Goal: Task Accomplishment & Management: Manage account settings

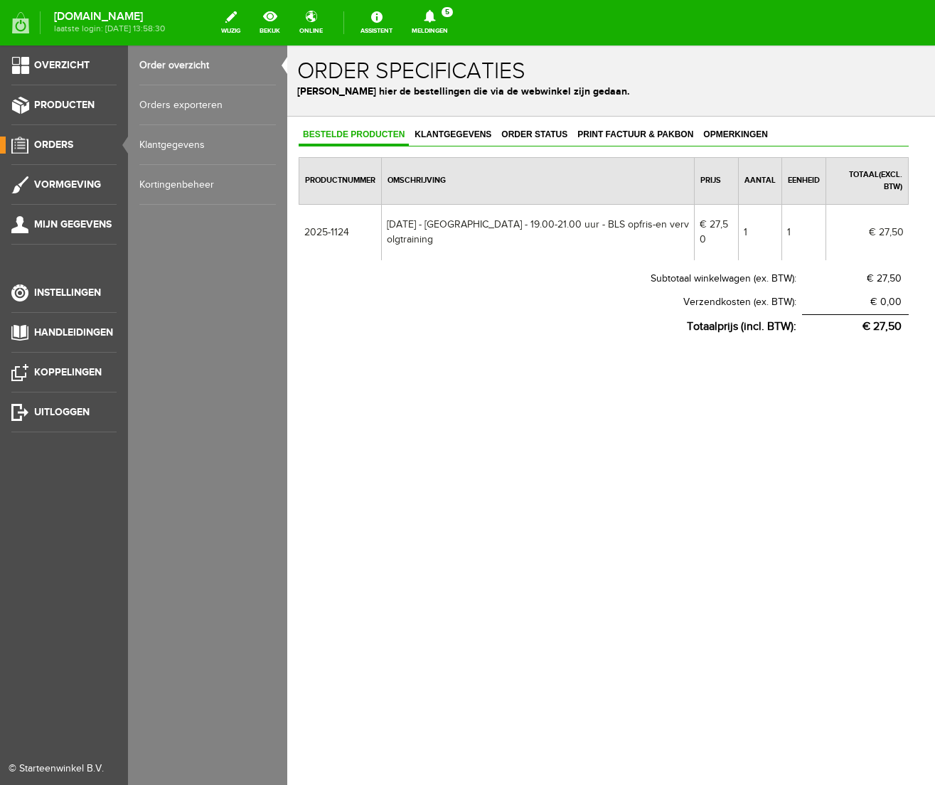
click at [51, 144] on span "Orders" at bounding box center [53, 145] width 39 height 12
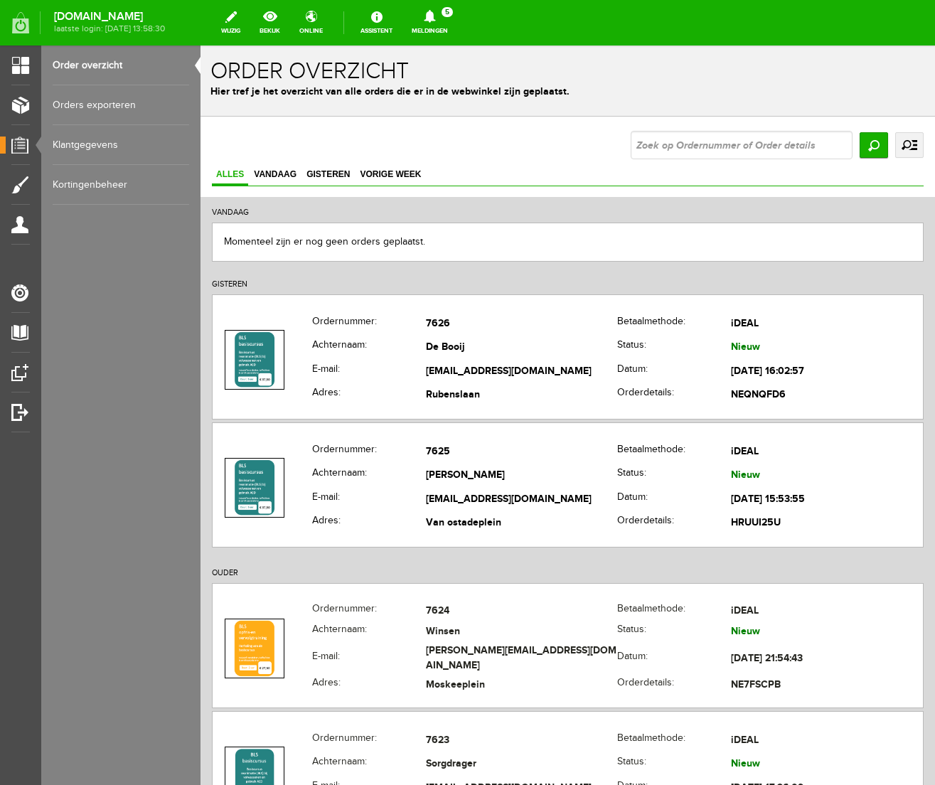
click at [435, 21] on icon at bounding box center [429, 16] width 11 height 13
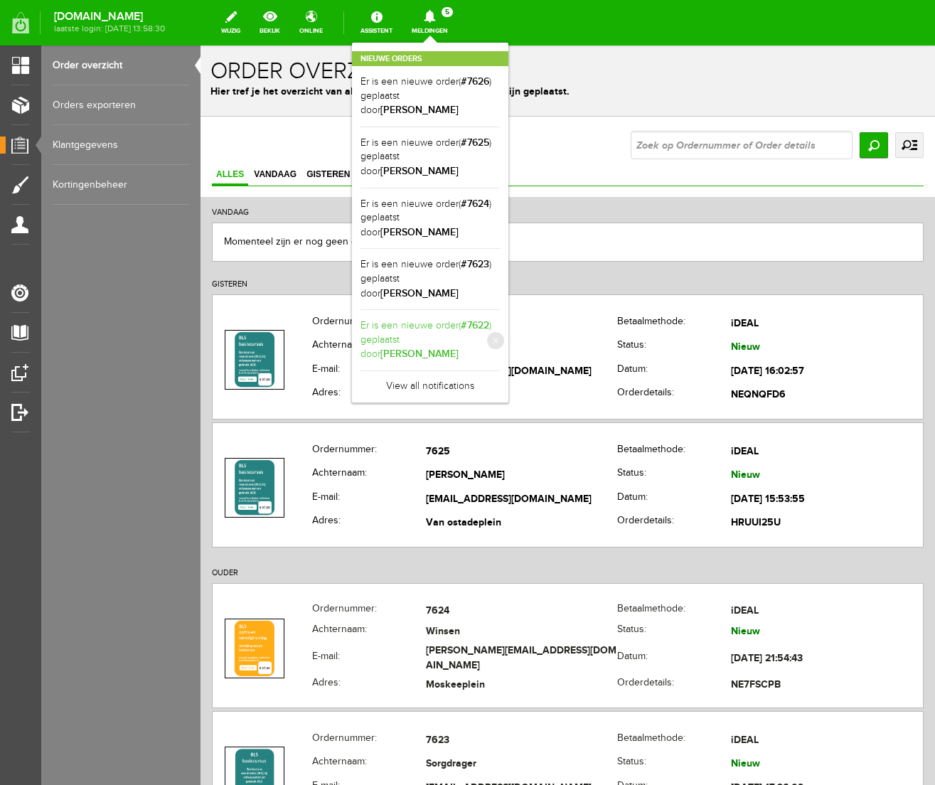
click at [482, 319] on link "Er is een nieuwe order( #7622 ) geplaatst door [PERSON_NAME]" at bounding box center [430, 340] width 139 height 43
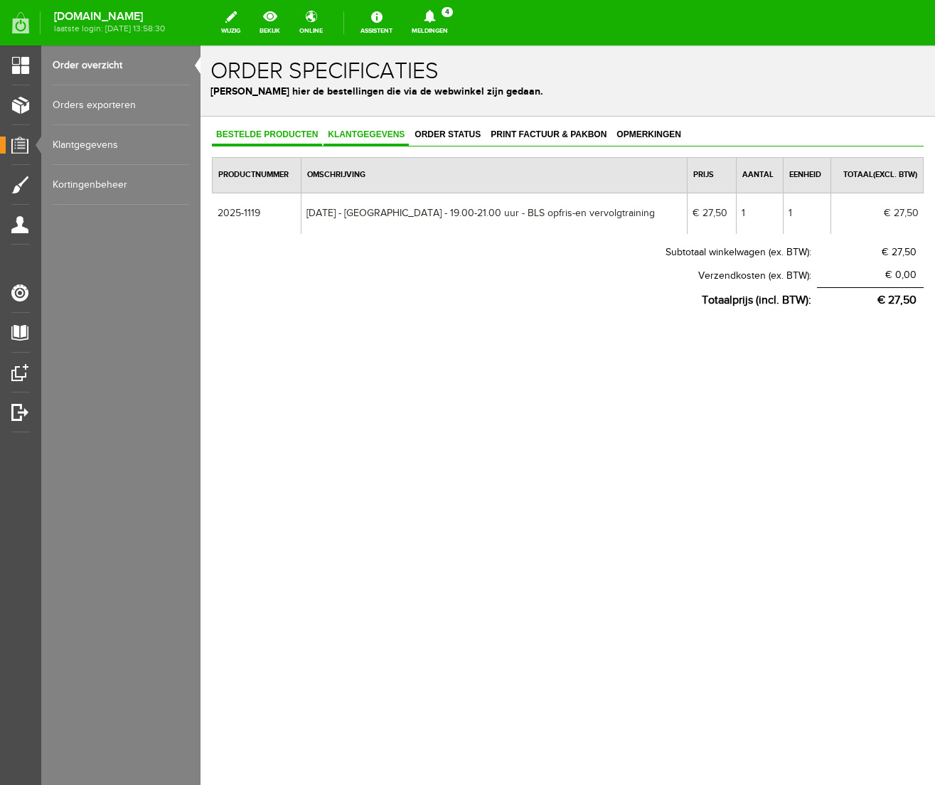
click at [362, 137] on span "Klantgegevens" at bounding box center [366, 134] width 85 height 10
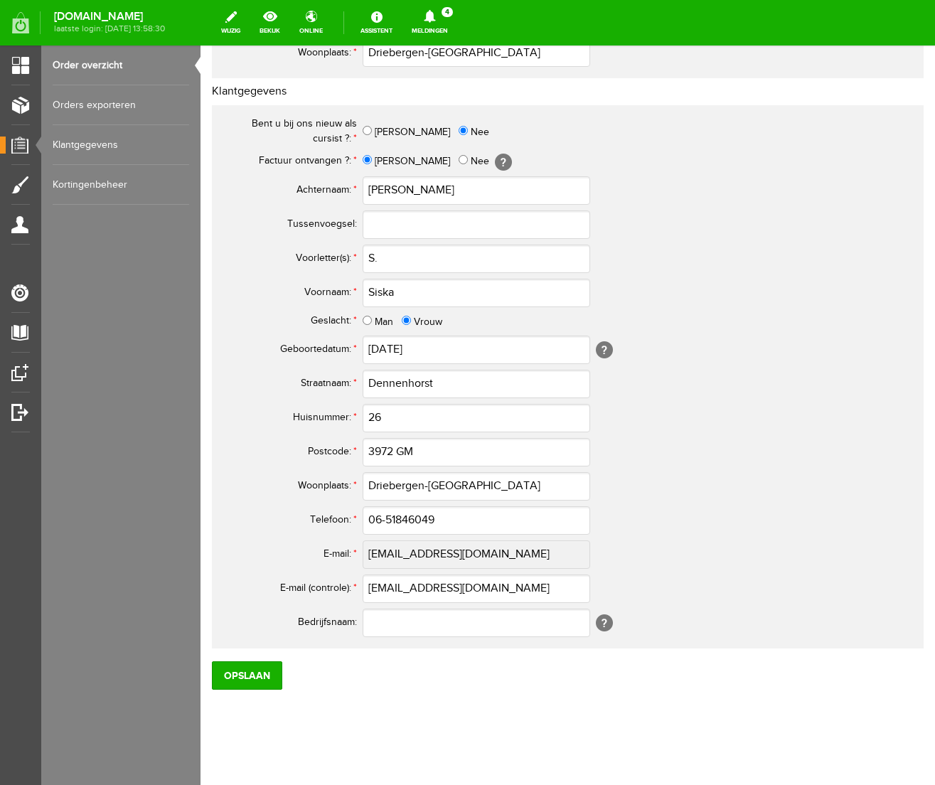
scroll to position [490, 0]
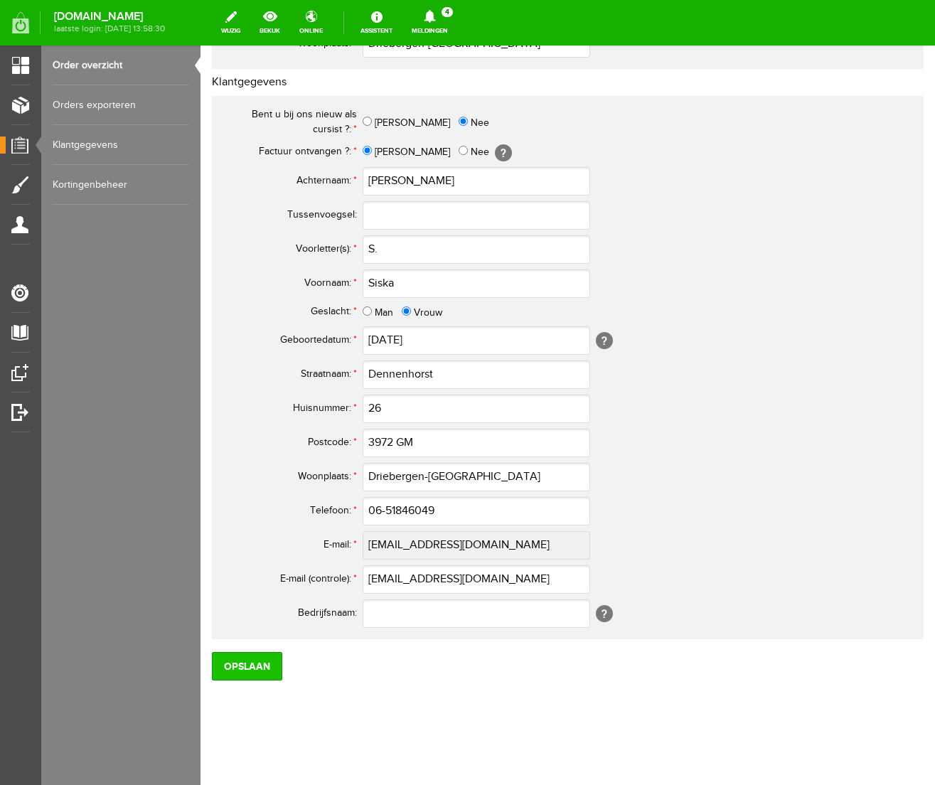
click at [242, 668] on input "Opslaan" at bounding box center [247, 666] width 70 height 28
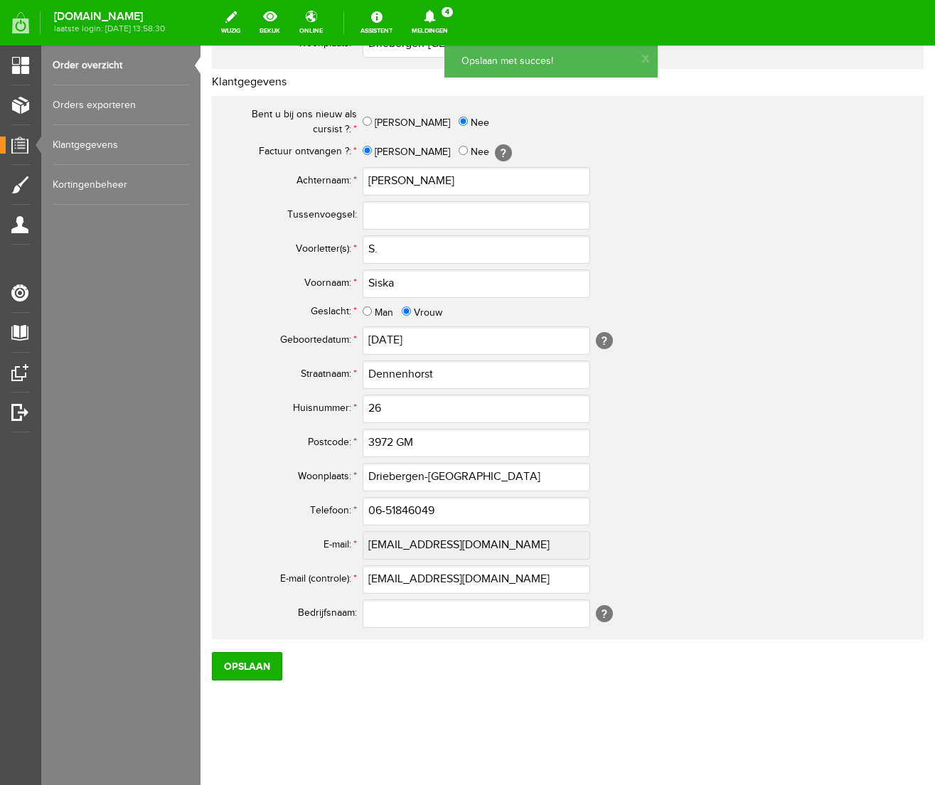
scroll to position [0, 0]
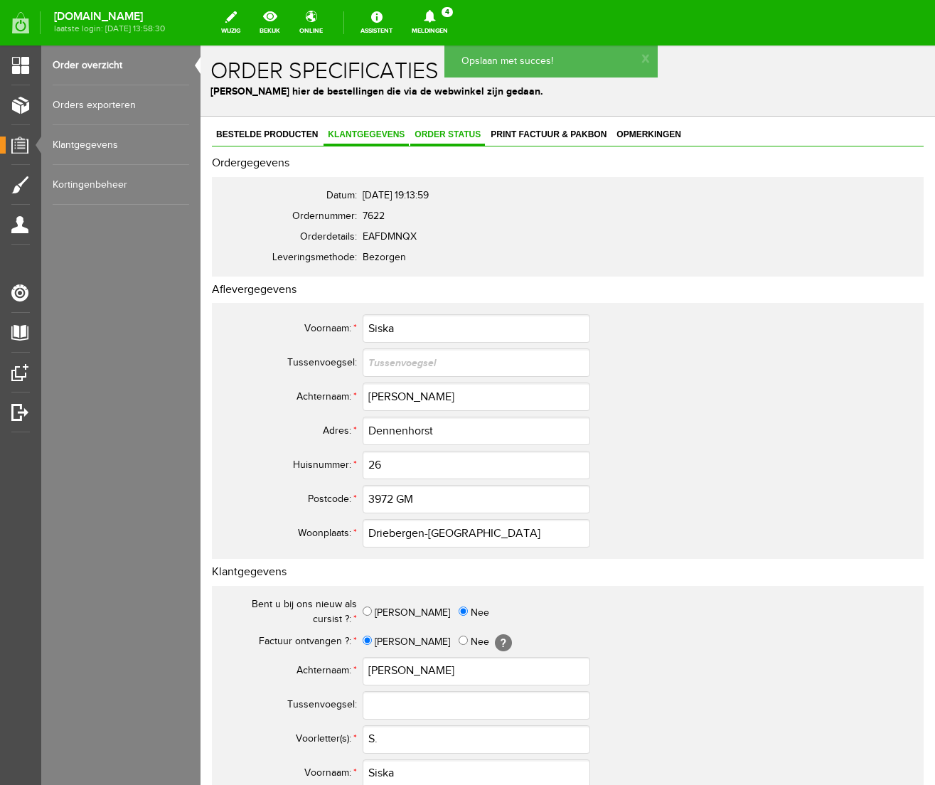
click at [438, 137] on span "Order status" at bounding box center [447, 134] width 75 height 10
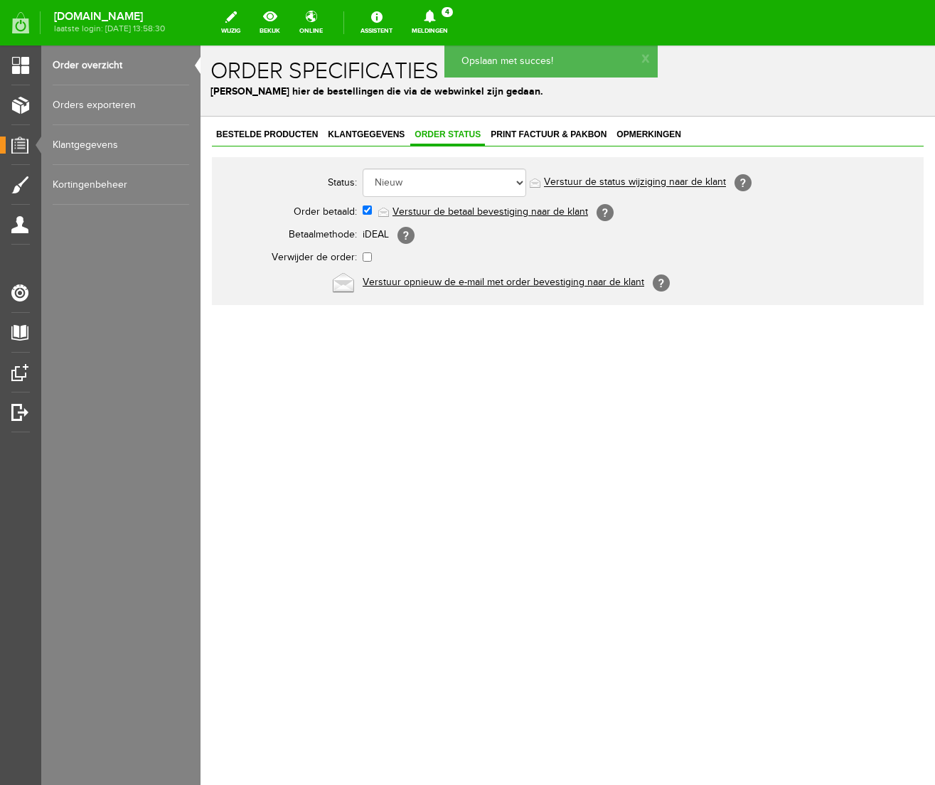
click at [512, 209] on link "Verstuur de betaal bevestiging naar de klant" at bounding box center [491, 211] width 196 height 11
click at [545, 132] on span "Print factuur & pakbon" at bounding box center [549, 134] width 124 height 10
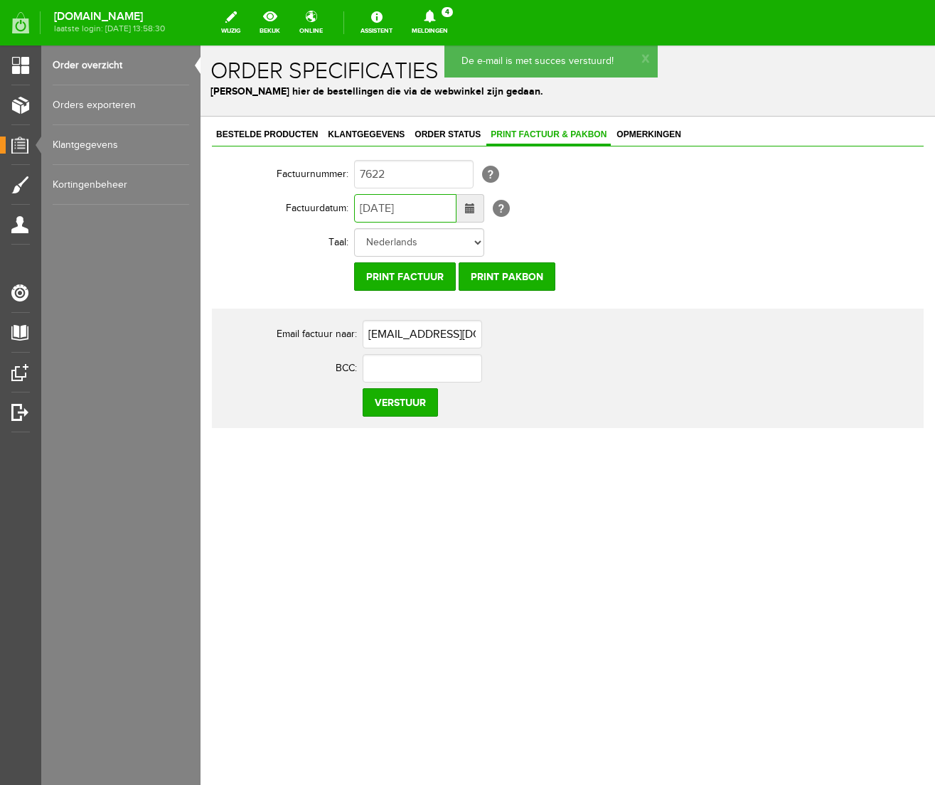
drag, startPoint x: 368, startPoint y: 206, endPoint x: 359, endPoint y: 208, distance: 8.7
click at [359, 208] on input "[DATE]" at bounding box center [405, 208] width 102 height 28
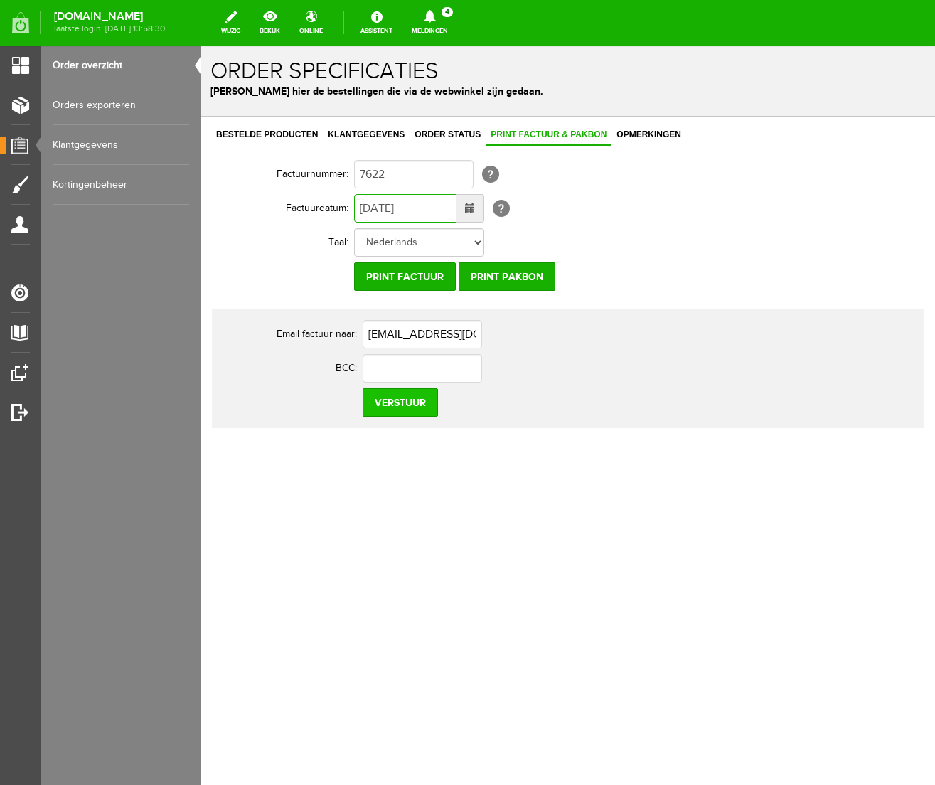
type input "[DATE]"
click at [396, 405] on input "Verstuur" at bounding box center [400, 402] width 75 height 28
click at [435, 17] on icon at bounding box center [429, 16] width 11 height 13
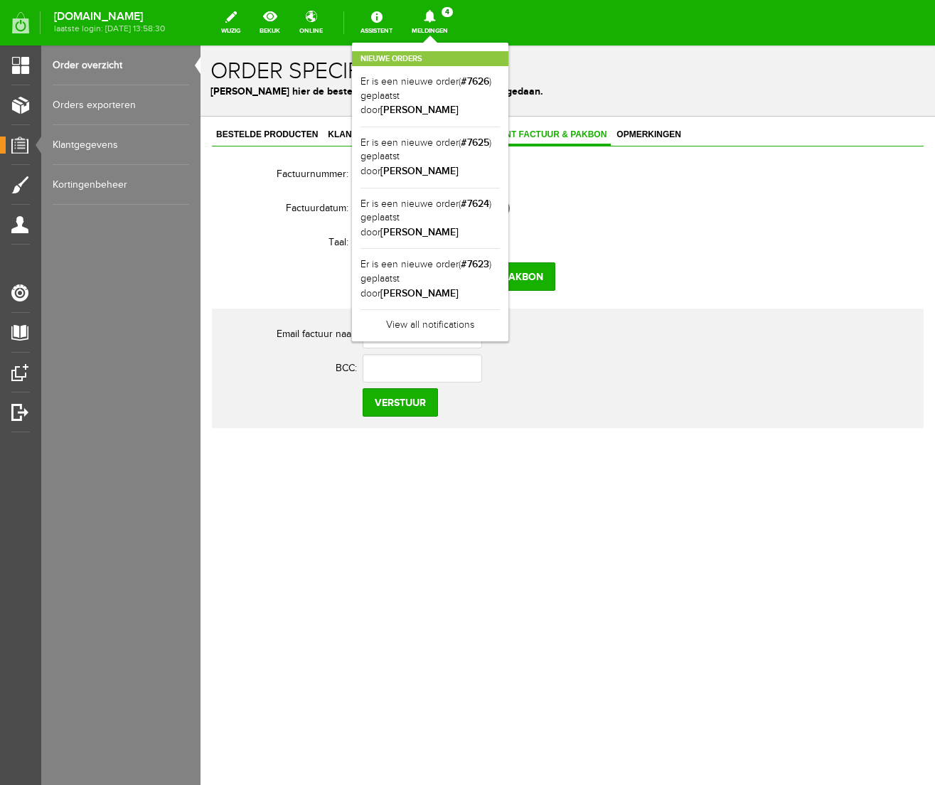
click at [435, 17] on icon at bounding box center [429, 16] width 11 height 13
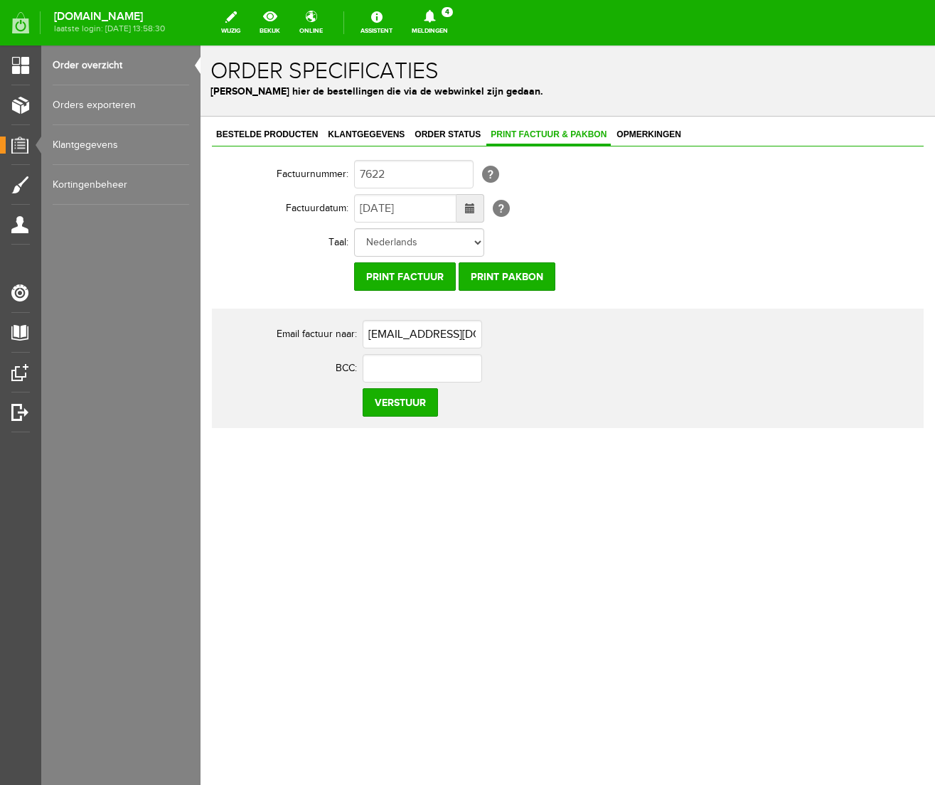
click at [103, 65] on link "Order overzicht" at bounding box center [121, 66] width 137 height 40
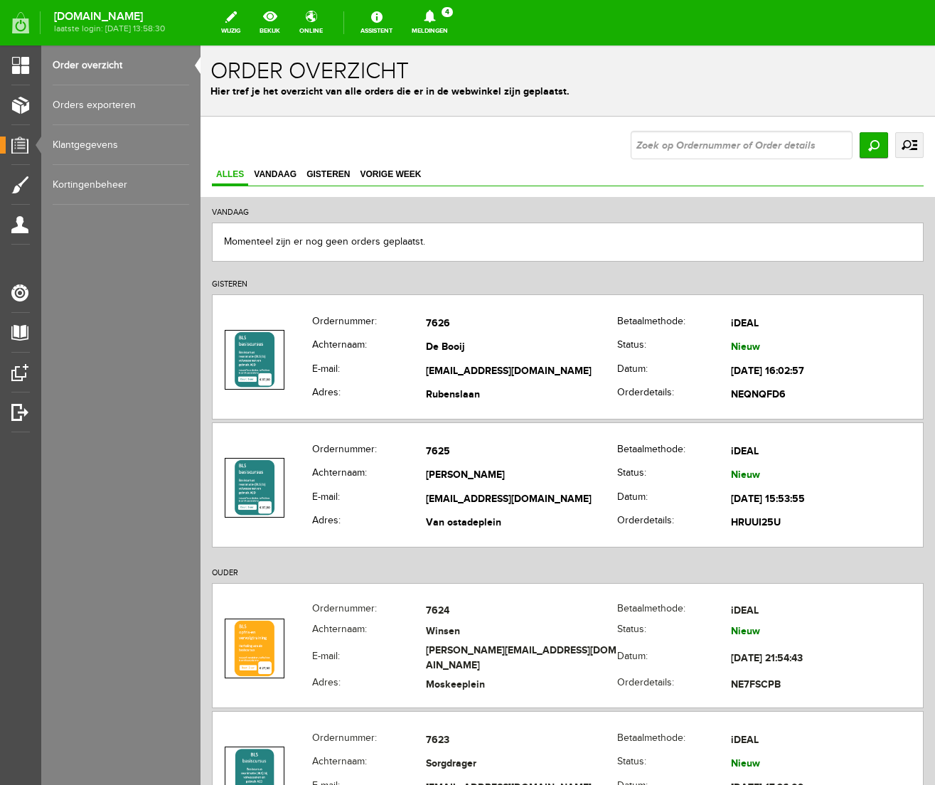
click at [435, 17] on icon at bounding box center [429, 16] width 11 height 13
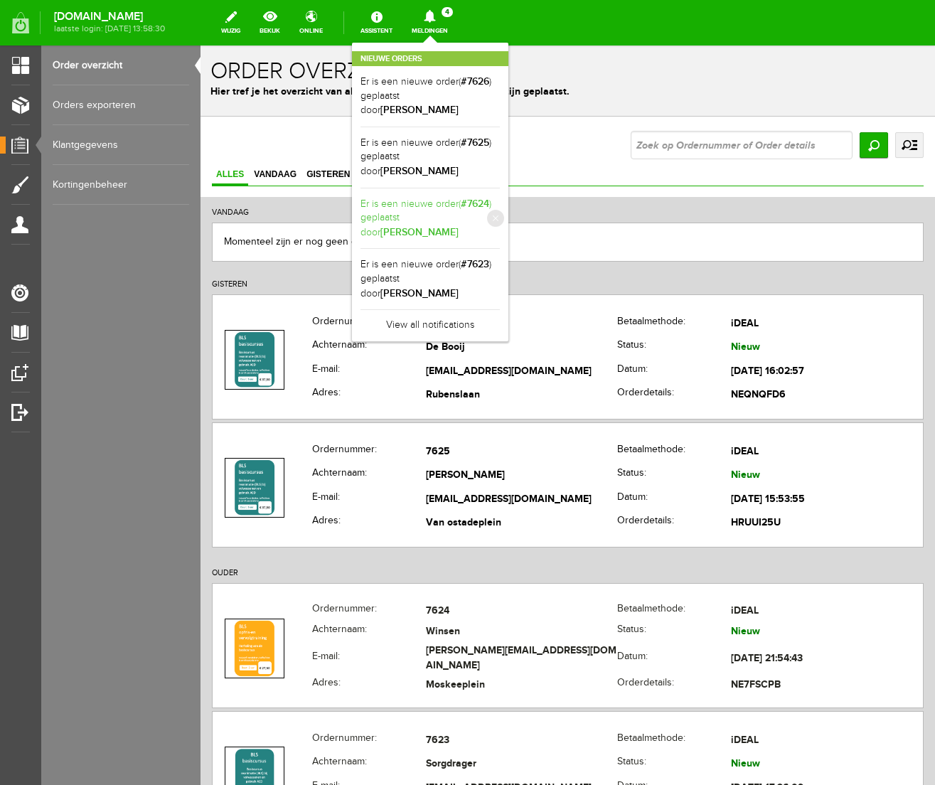
click at [500, 197] on link "Er is een nieuwe order( #7624 ) geplaatst door [PERSON_NAME]" at bounding box center [430, 218] width 139 height 43
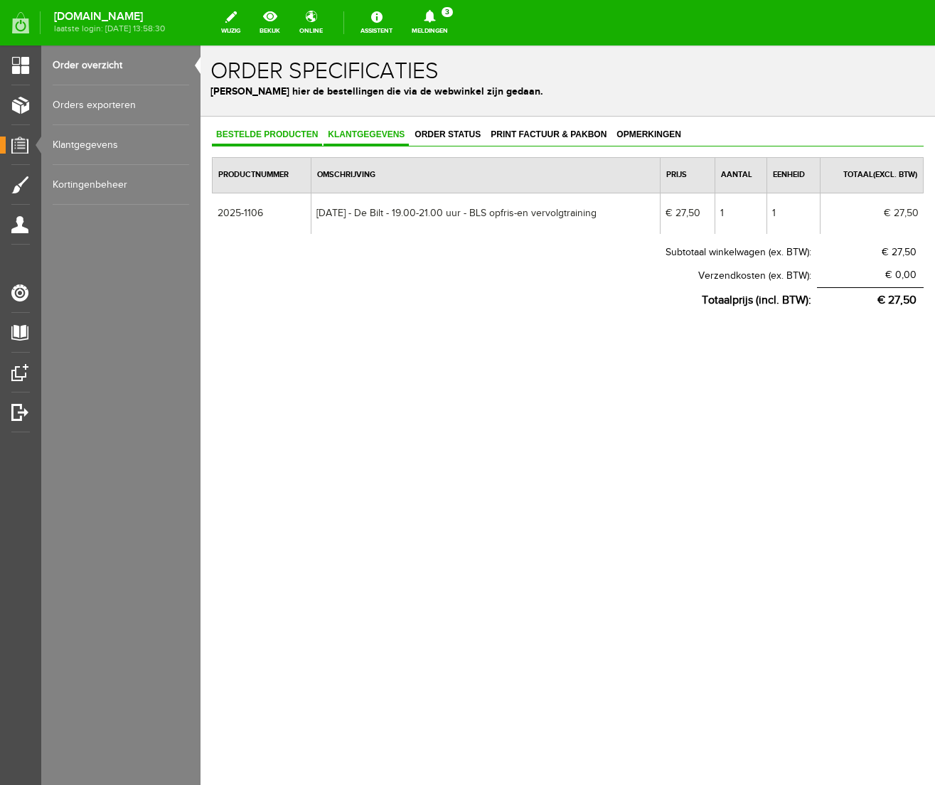
click at [383, 132] on span "Klantgegevens" at bounding box center [366, 134] width 85 height 10
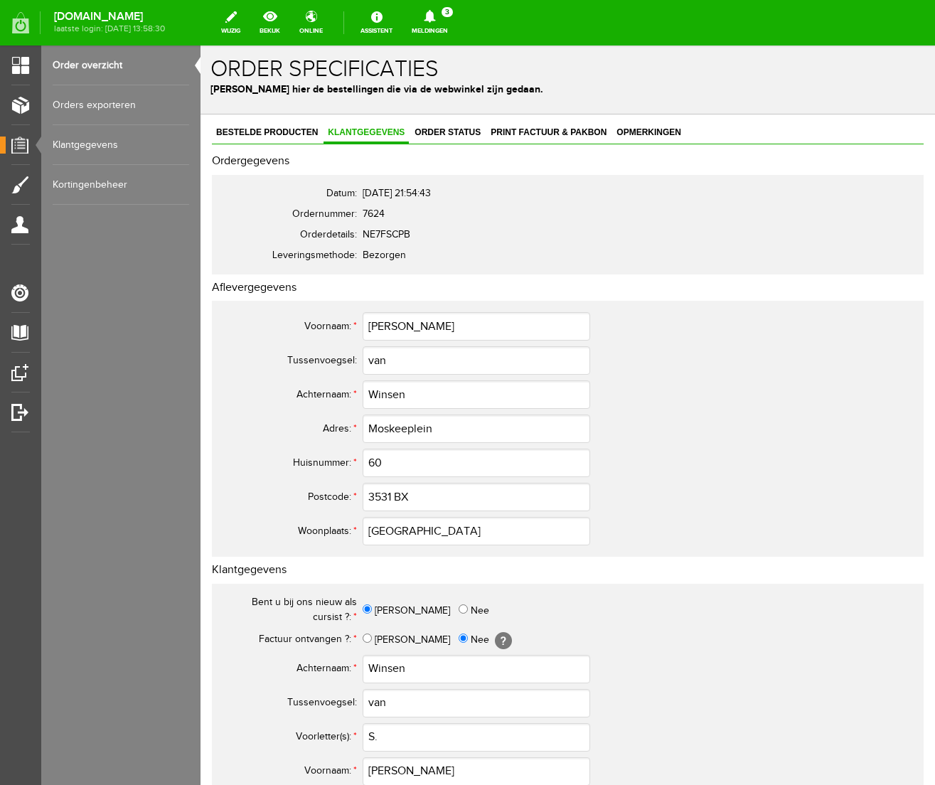
scroll to position [3, 0]
drag, startPoint x: 378, startPoint y: 321, endPoint x: 324, endPoint y: 319, distance: 54.1
click at [324, 319] on tr "Voornaam: * [PERSON_NAME]" at bounding box center [561, 326] width 683 height 34
drag, startPoint x: 411, startPoint y: 394, endPoint x: 319, endPoint y: 391, distance: 92.5
click at [319, 391] on tr "Achternaam: * Winsen" at bounding box center [561, 394] width 683 height 34
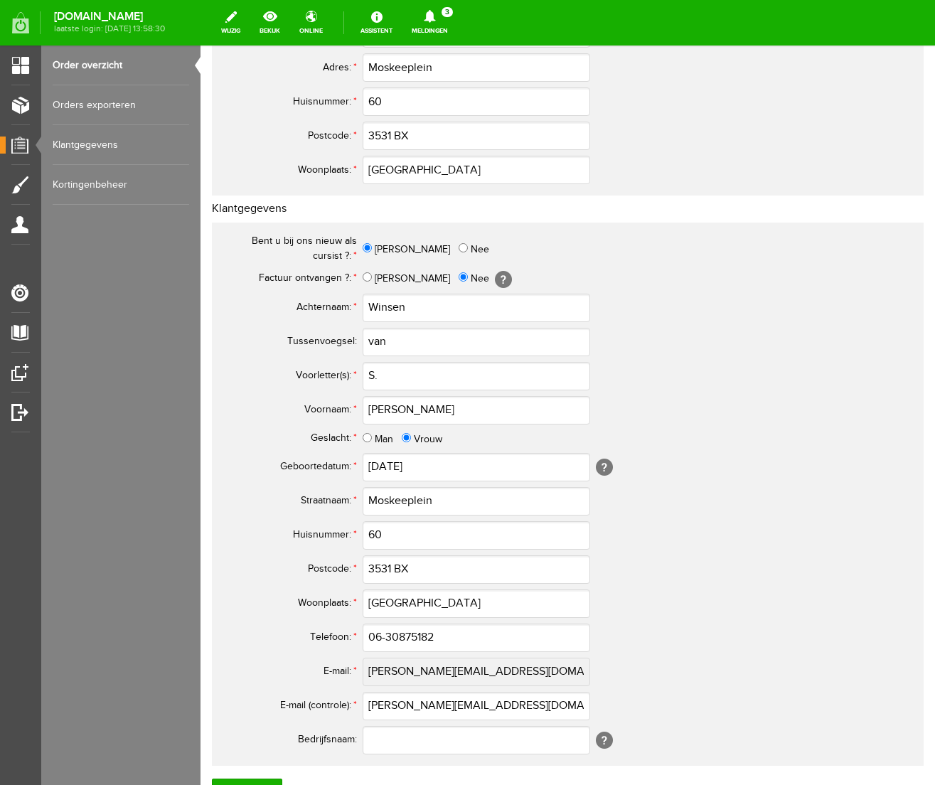
scroll to position [371, 0]
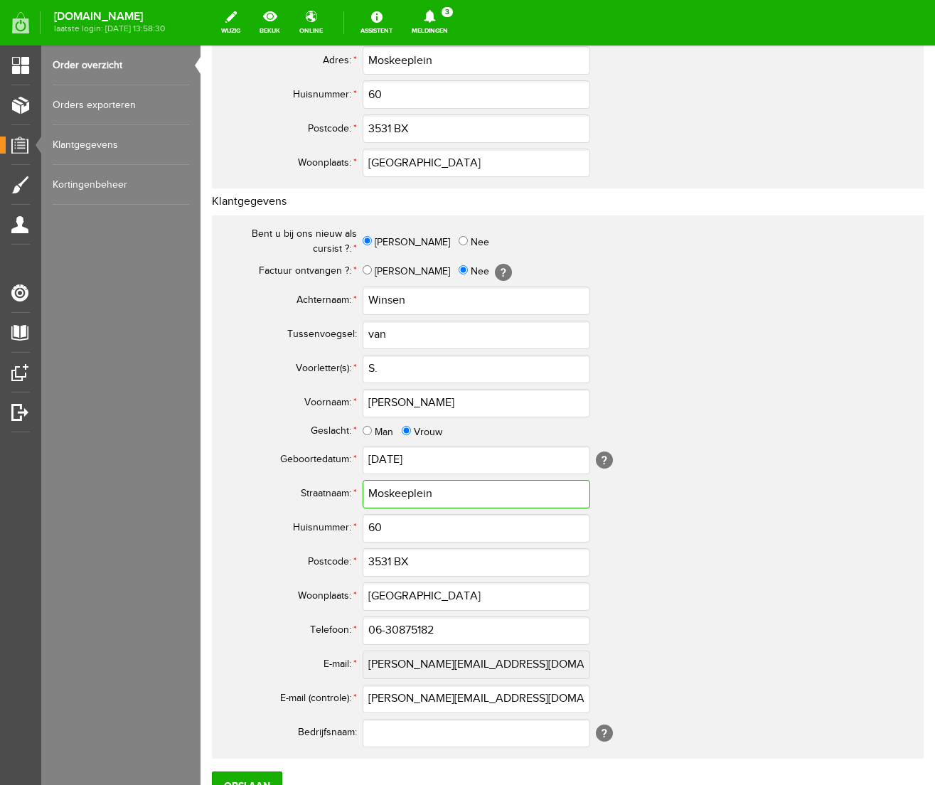
drag, startPoint x: 452, startPoint y: 493, endPoint x: 265, endPoint y: 484, distance: 188.0
click at [265, 484] on tr "Straatnaam: * Moskeeplein" at bounding box center [561, 494] width 683 height 34
drag, startPoint x: 520, startPoint y: 698, endPoint x: 326, endPoint y: 687, distance: 194.5
click at [326, 687] on tr "E-mail (controle): * [PERSON_NAME][EMAIL_ADDRESS][DOMAIN_NAME]" at bounding box center [561, 699] width 683 height 34
drag, startPoint x: 445, startPoint y: 634, endPoint x: 304, endPoint y: 629, distance: 141.6
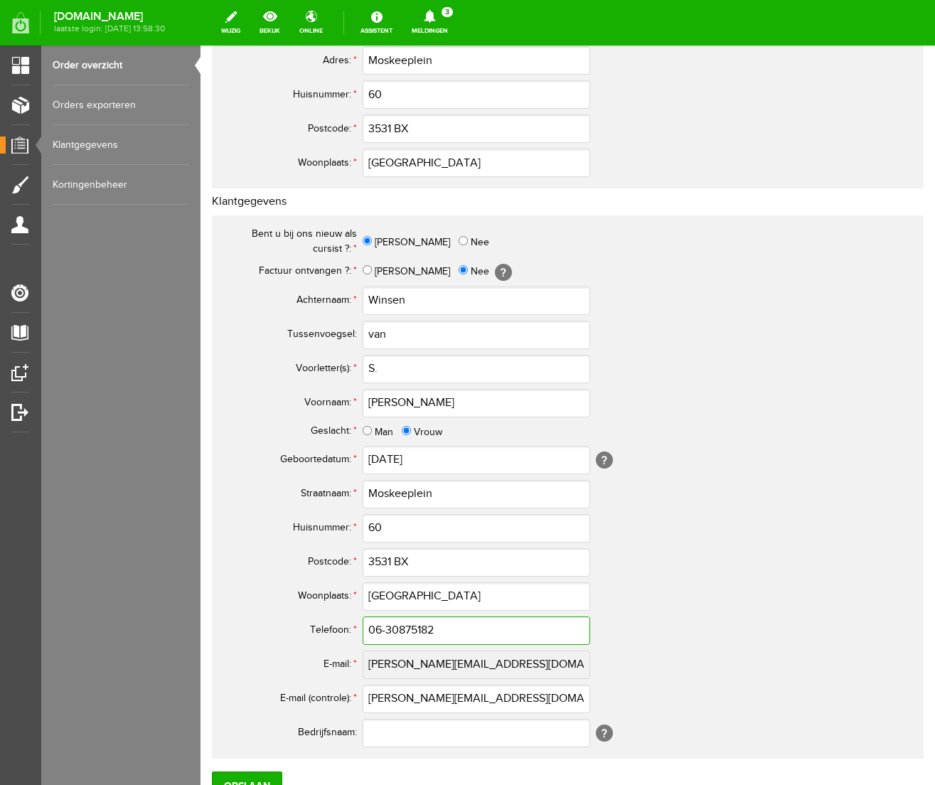
click at [304, 629] on tr "Telefoon: * 06-30875182" at bounding box center [561, 631] width 683 height 34
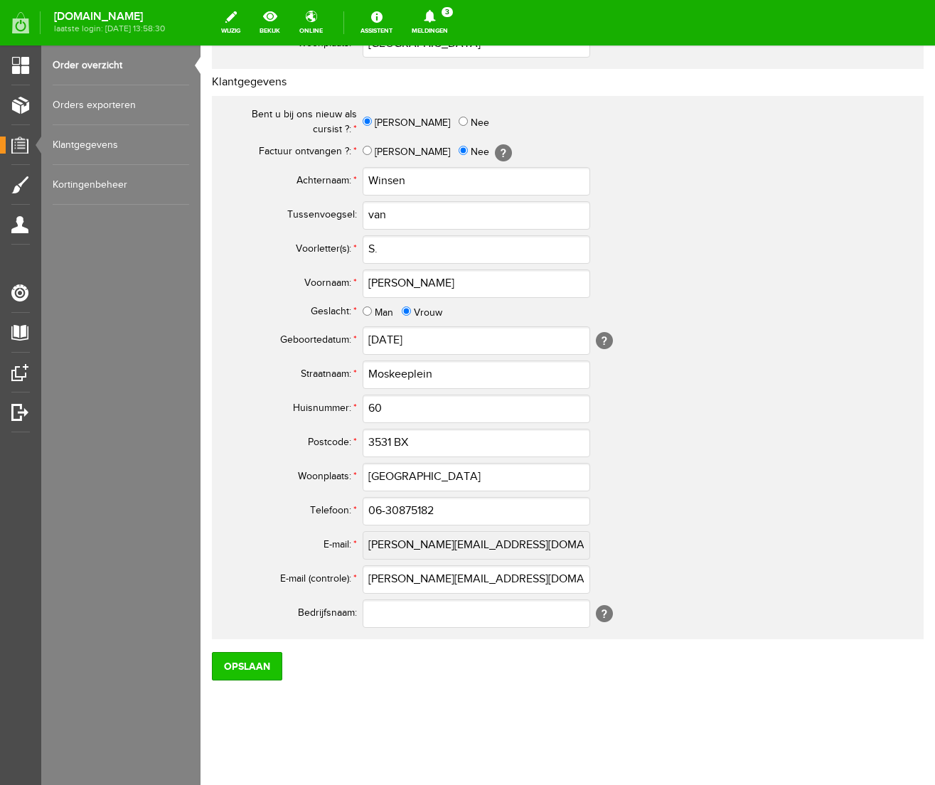
click at [253, 670] on input "Opslaan" at bounding box center [247, 666] width 70 height 28
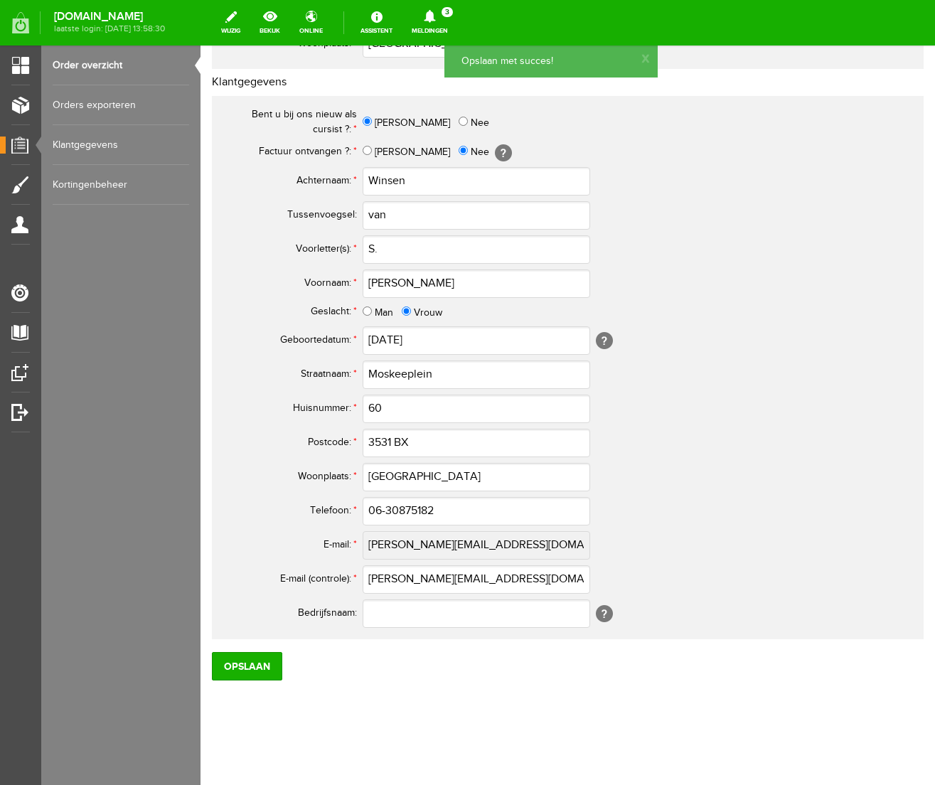
scroll to position [0, 0]
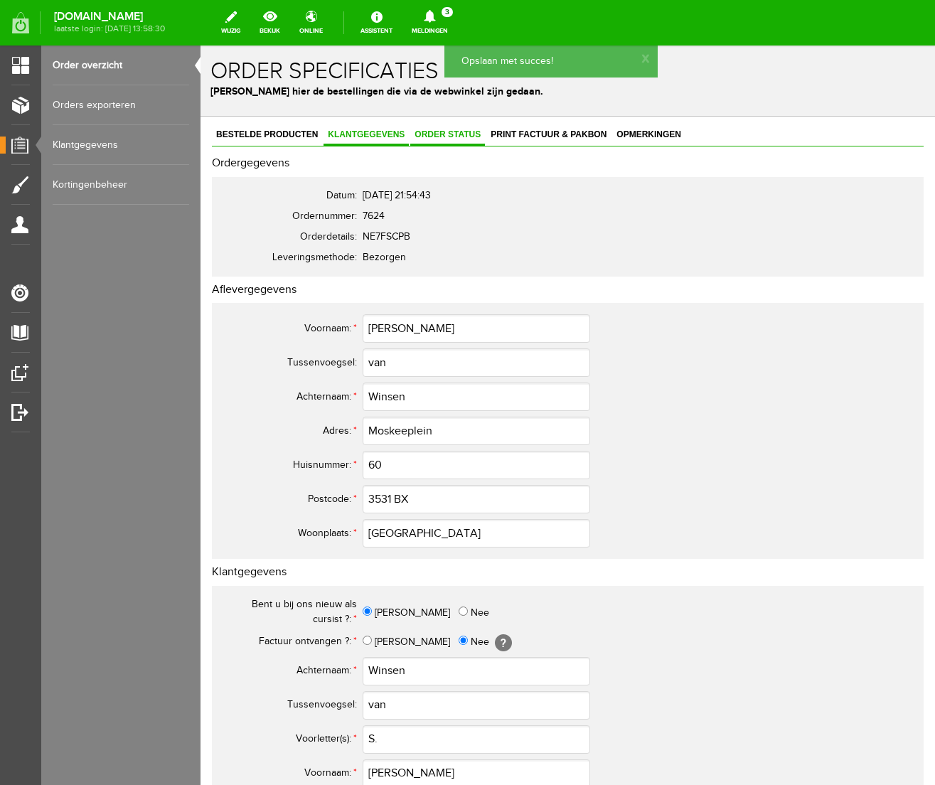
click at [457, 132] on span "Order status" at bounding box center [447, 134] width 75 height 10
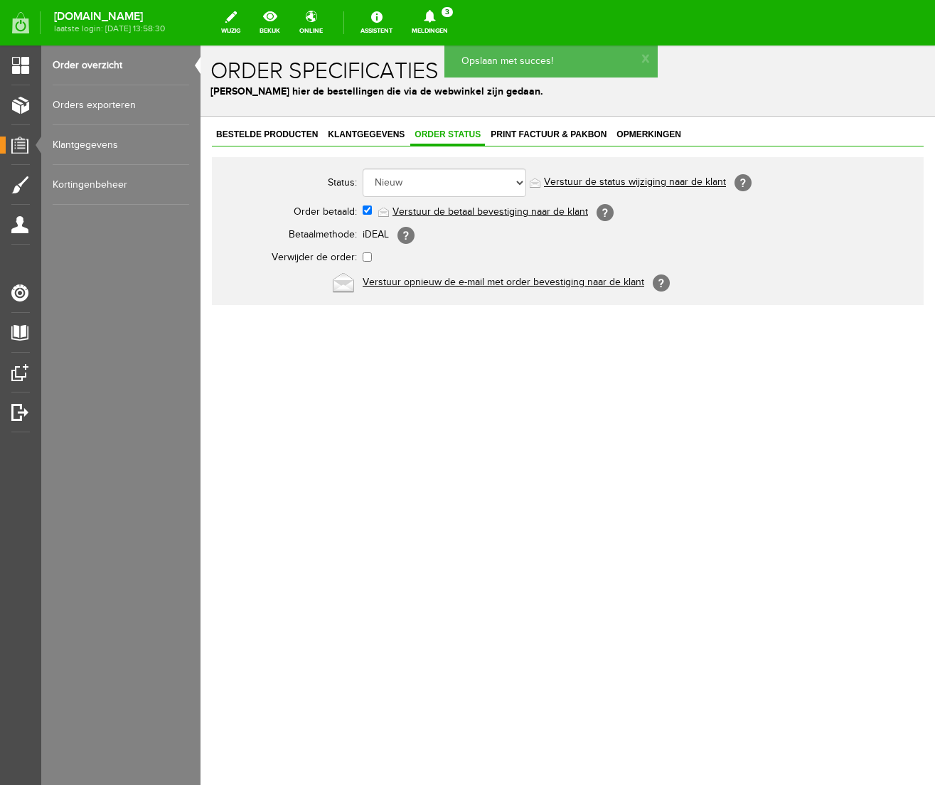
click at [437, 213] on link "Verstuur de betaal bevestiging naar de klant" at bounding box center [491, 211] width 196 height 11
click at [435, 13] on icon at bounding box center [429, 16] width 11 height 13
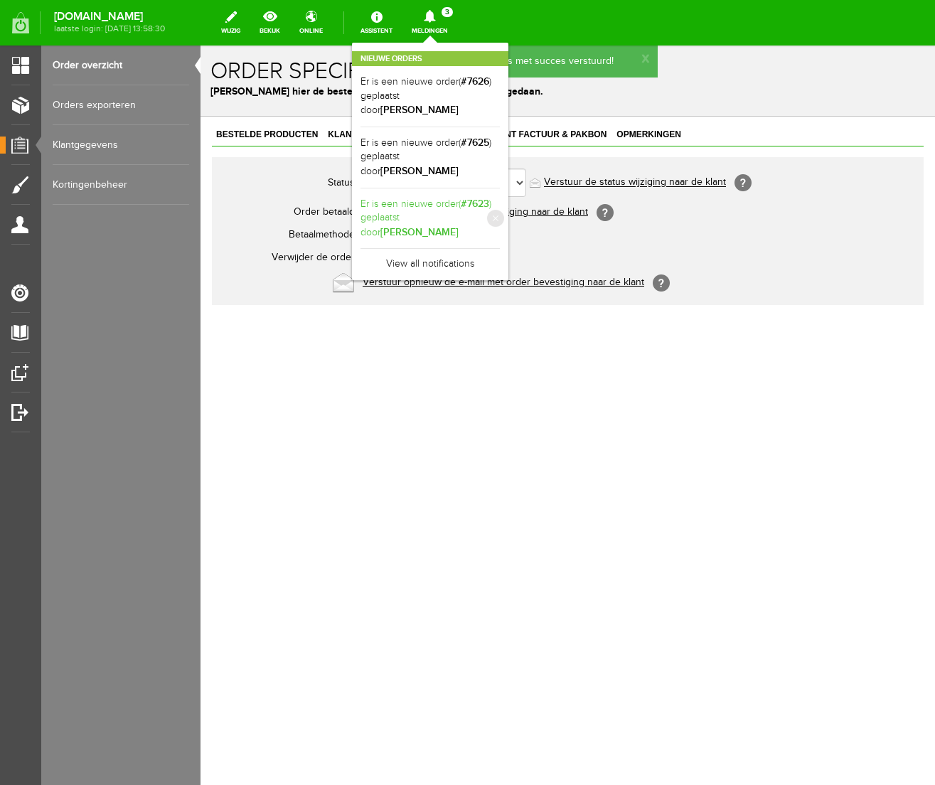
click at [490, 202] on link "Er is een nieuwe order( #7623 ) geplaatst door [PERSON_NAME]" at bounding box center [430, 218] width 139 height 43
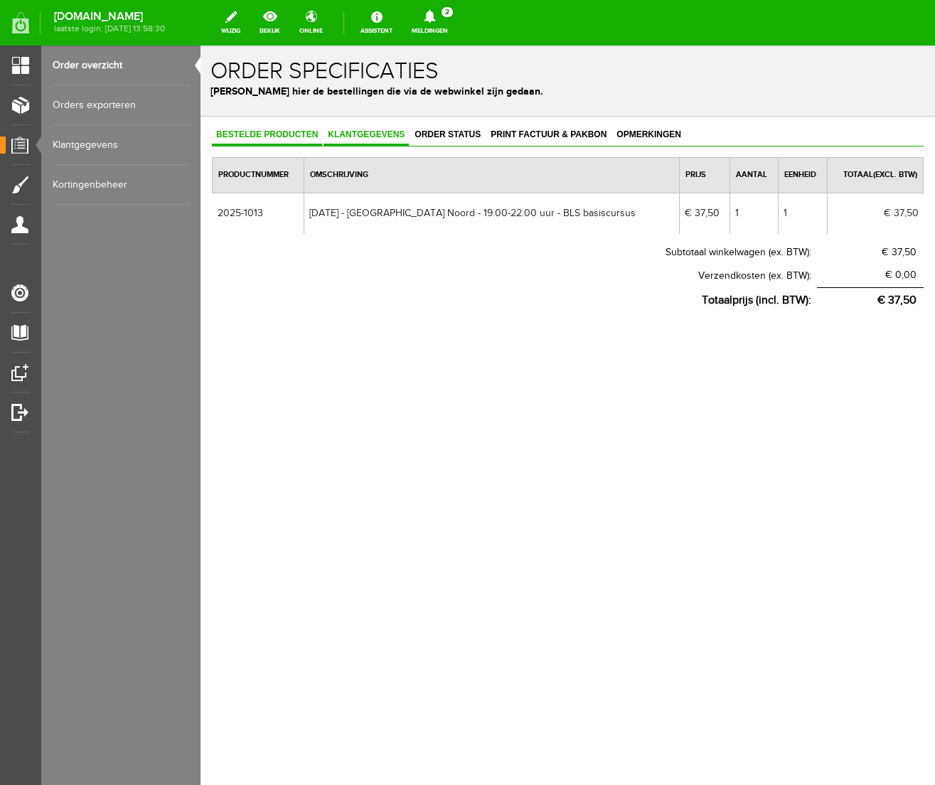
click at [368, 130] on span "Klantgegevens" at bounding box center [366, 134] width 85 height 10
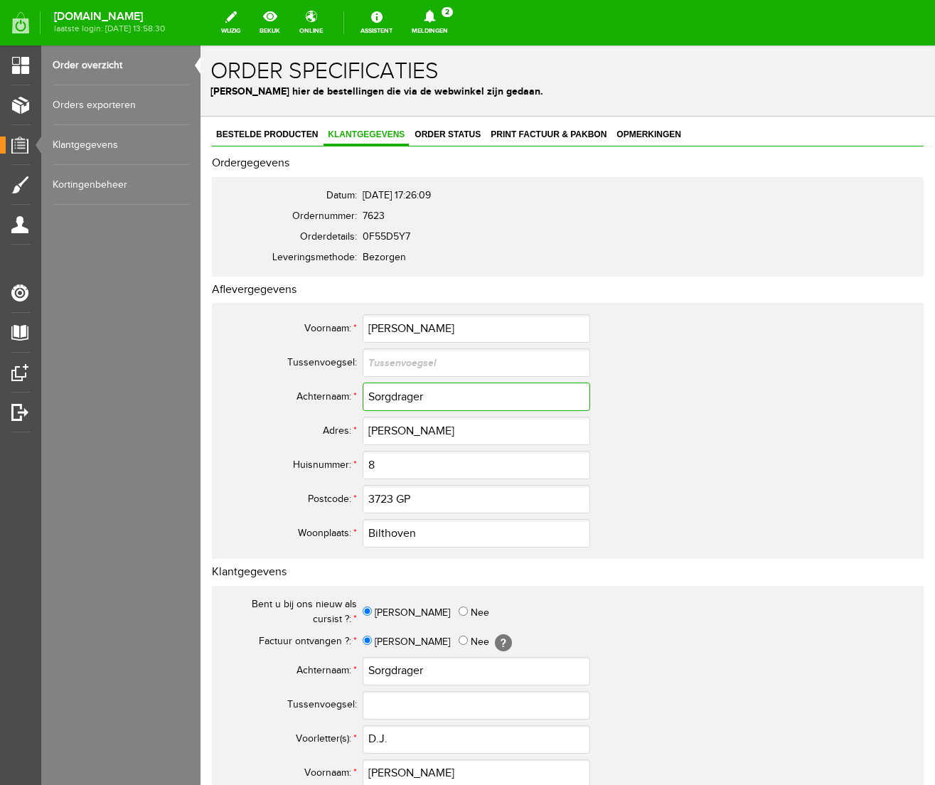
drag, startPoint x: 454, startPoint y: 398, endPoint x: 276, endPoint y: 388, distance: 178.1
click at [276, 388] on tr "Achternaam: * Sorgdrager" at bounding box center [561, 397] width 683 height 34
drag, startPoint x: 414, startPoint y: 329, endPoint x: 331, endPoint y: 321, distance: 82.9
click at [331, 321] on tr "Voornaam: * [PERSON_NAME]" at bounding box center [561, 329] width 683 height 34
drag, startPoint x: 459, startPoint y: 432, endPoint x: 300, endPoint y: 422, distance: 158.9
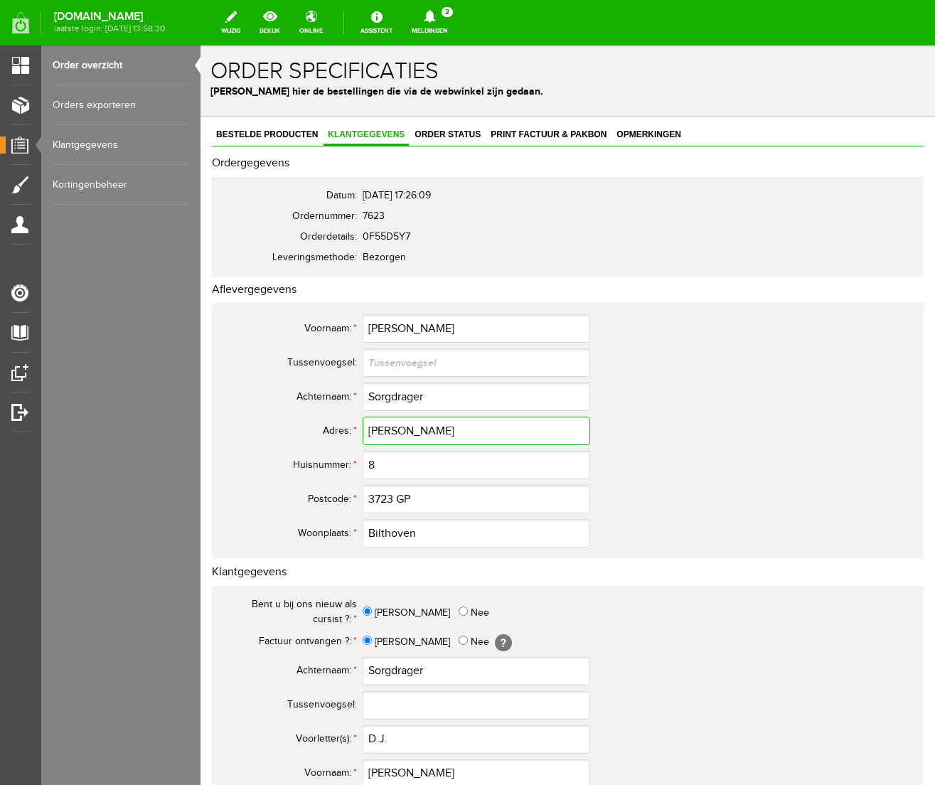
click at [300, 422] on tr "Adres: * [PERSON_NAME]" at bounding box center [561, 431] width 683 height 34
drag, startPoint x: 398, startPoint y: 739, endPoint x: 317, endPoint y: 741, distance: 81.8
click at [317, 741] on tr "Voorletter(s): * D.J." at bounding box center [561, 740] width 683 height 34
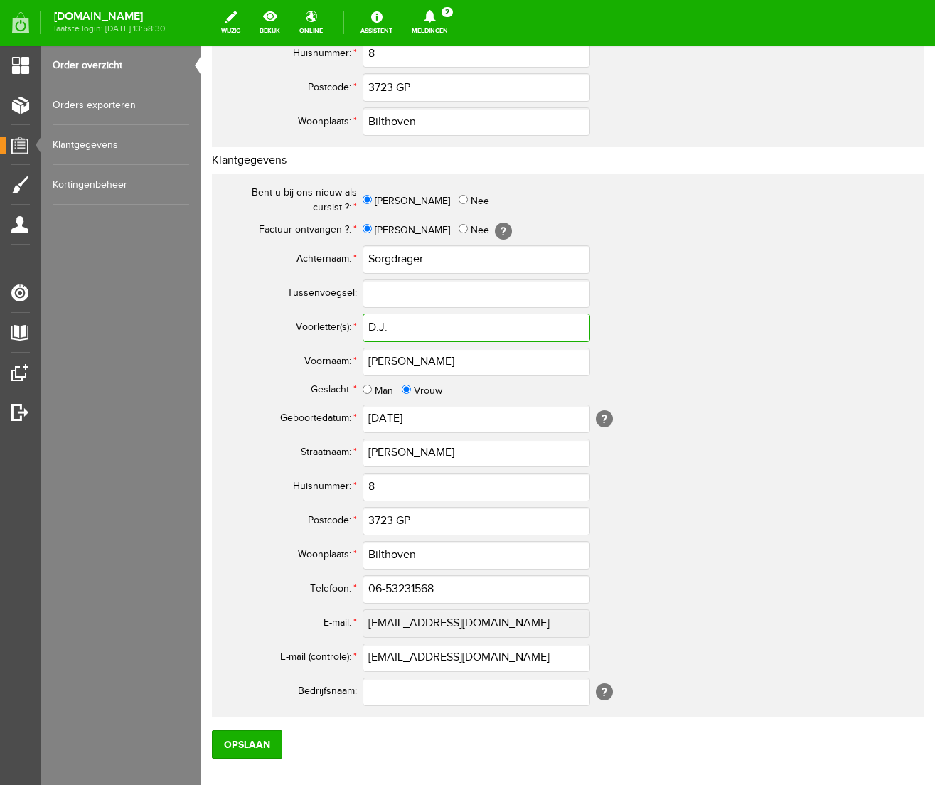
scroll to position [422, 0]
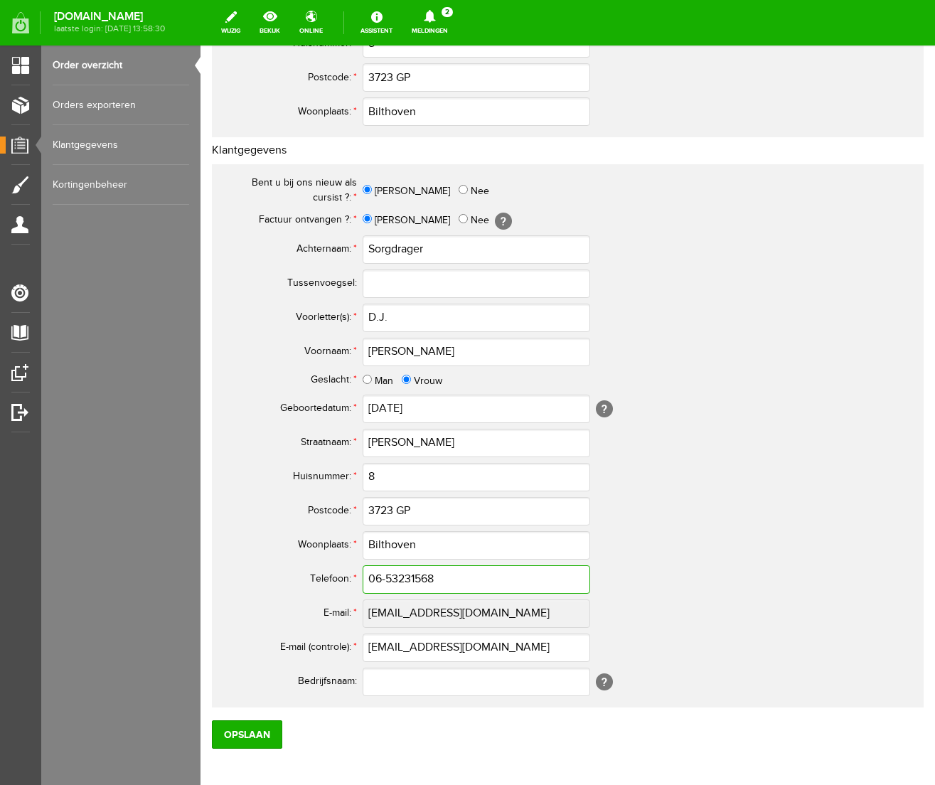
drag, startPoint x: 447, startPoint y: 579, endPoint x: 296, endPoint y: 581, distance: 151.5
click at [296, 581] on tr "Telefoon: * 06-53231568" at bounding box center [561, 580] width 683 height 34
drag, startPoint x: 519, startPoint y: 652, endPoint x: 331, endPoint y: 650, distance: 187.8
click at [331, 650] on tr "E-mail (controle): * [EMAIL_ADDRESS][DOMAIN_NAME]" at bounding box center [561, 648] width 683 height 34
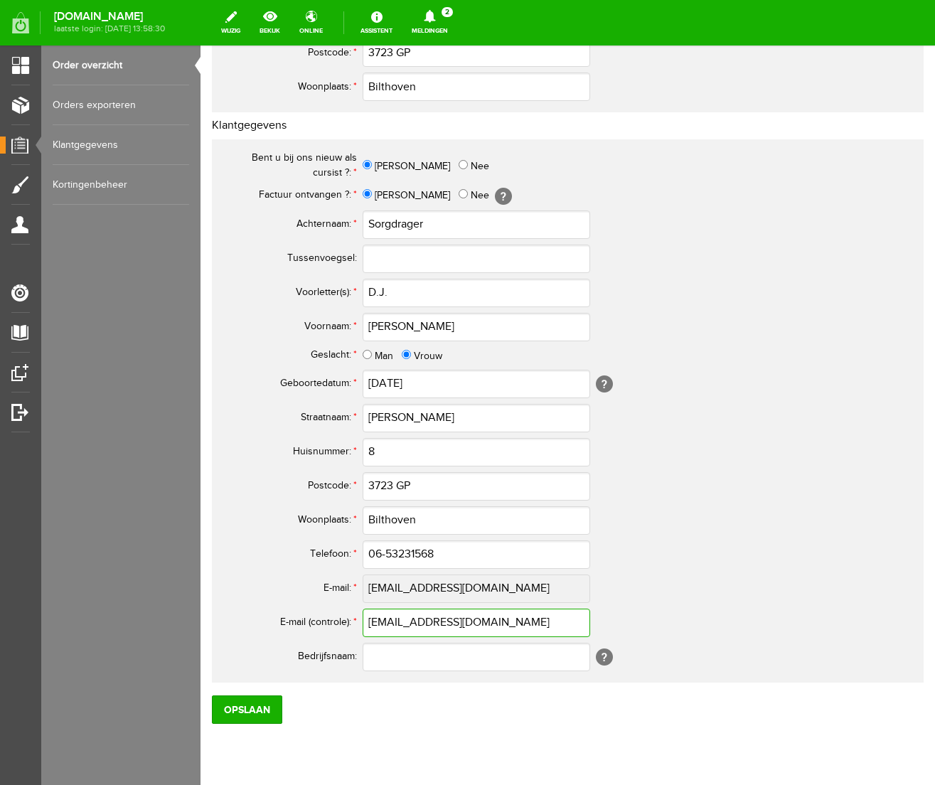
scroll to position [490, 0]
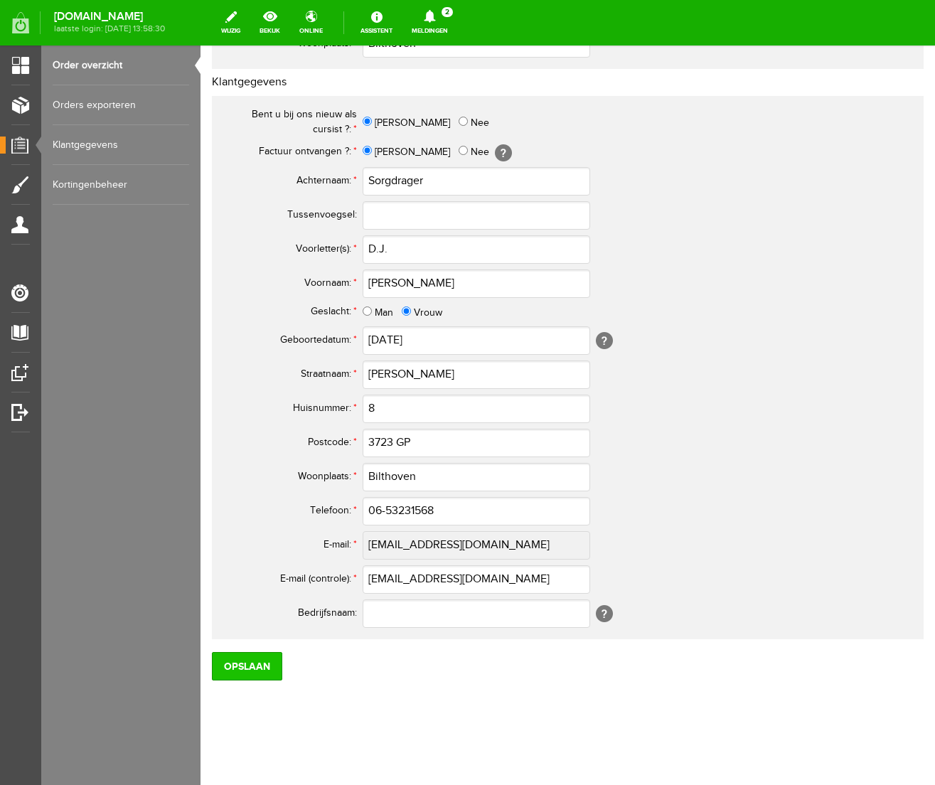
click at [254, 657] on input "Opslaan" at bounding box center [247, 666] width 70 height 28
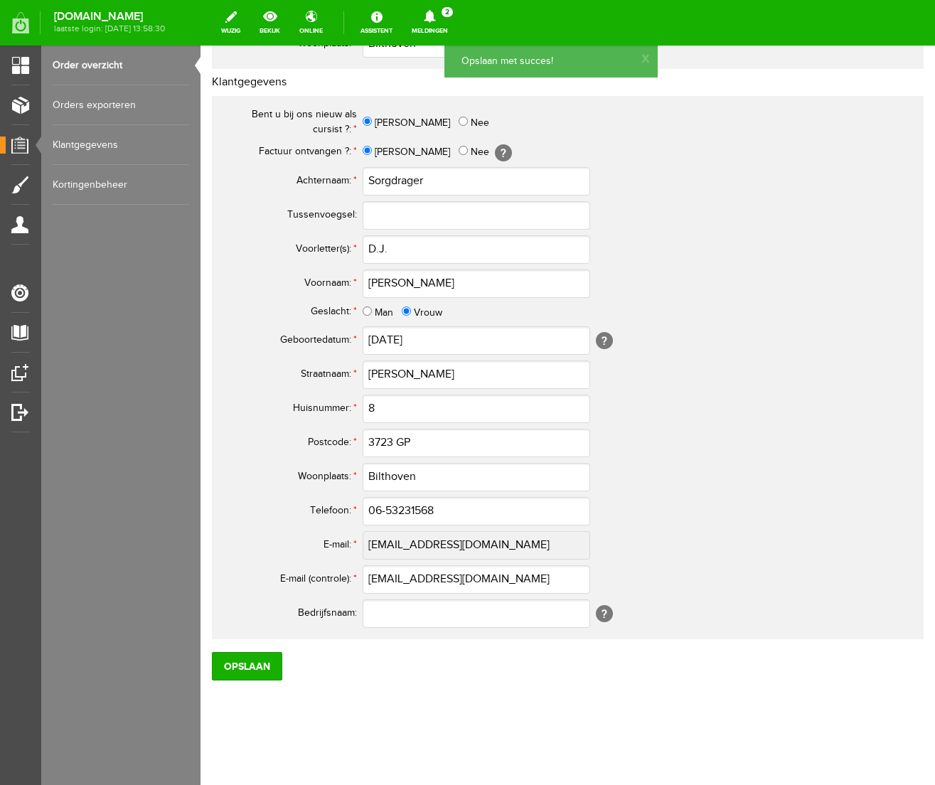
scroll to position [0, 0]
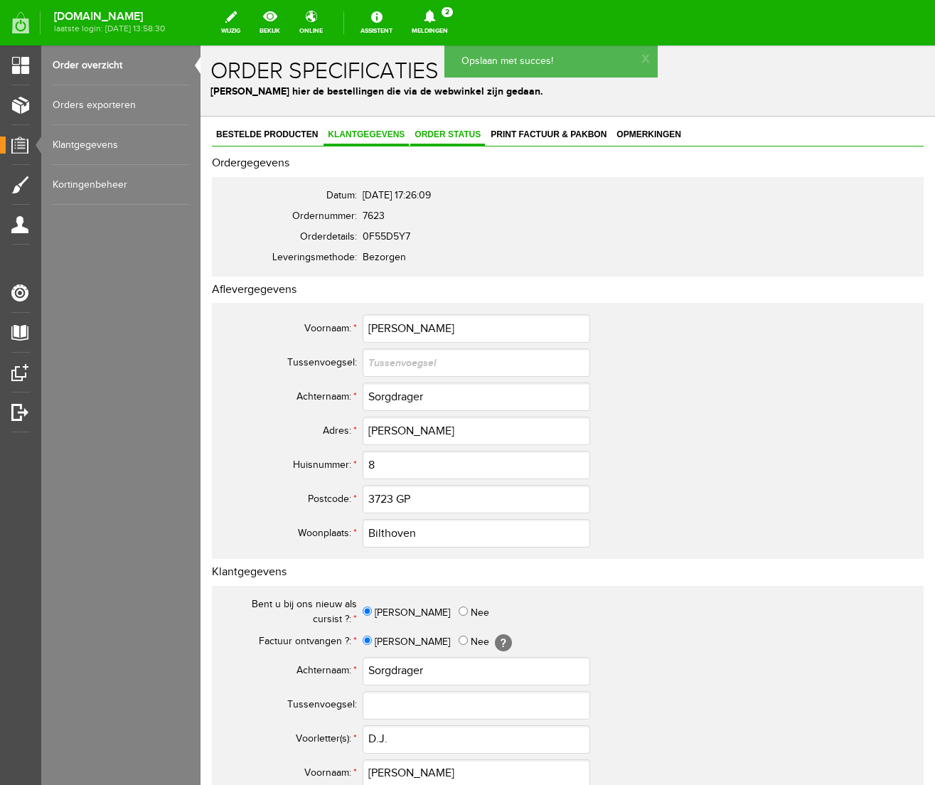
click at [448, 134] on span "Order status" at bounding box center [447, 134] width 75 height 10
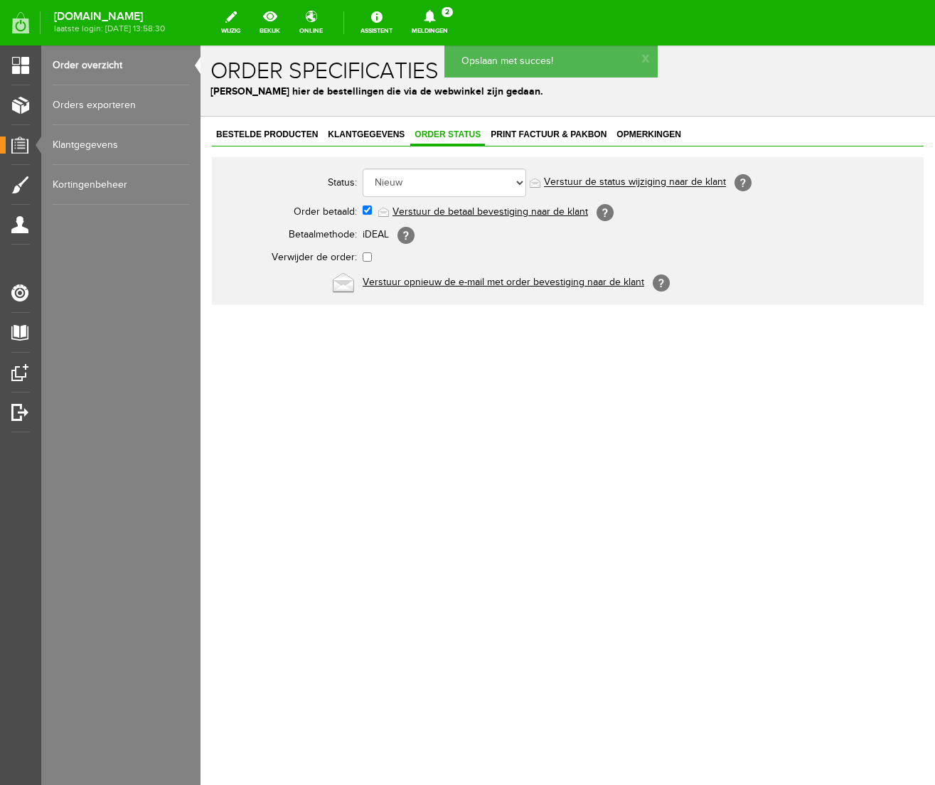
click at [465, 211] on link "Verstuur de betaal bevestiging naar de klant" at bounding box center [491, 211] width 196 height 11
click at [535, 134] on span "Print factuur & pakbon" at bounding box center [549, 134] width 124 height 10
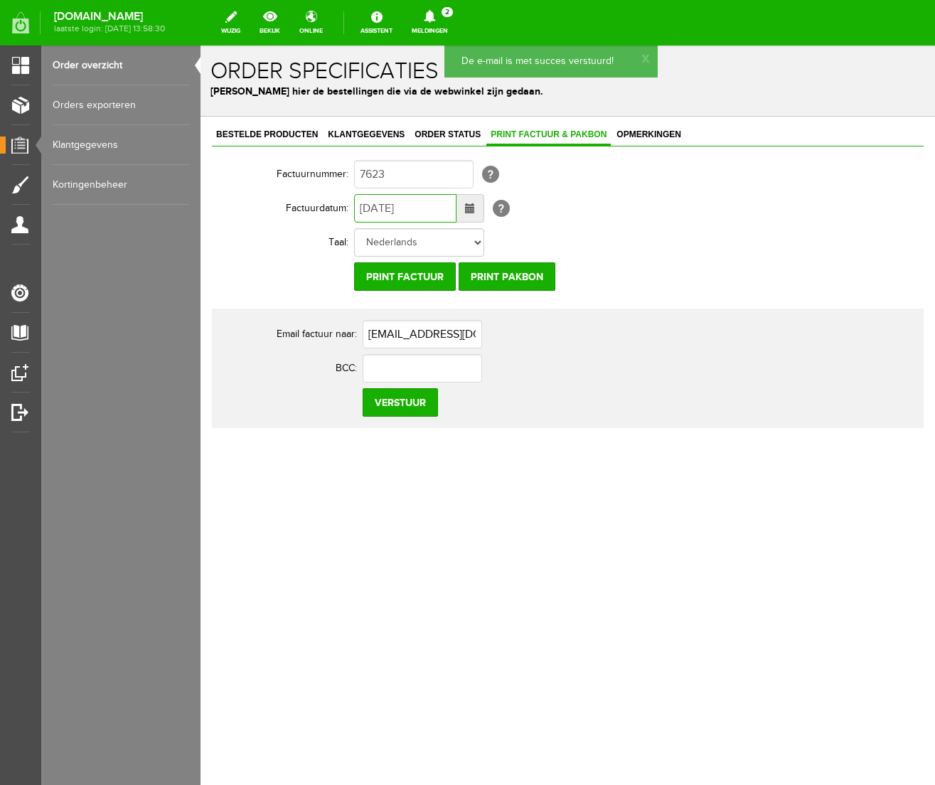
drag, startPoint x: 368, startPoint y: 207, endPoint x: 360, endPoint y: 210, distance: 9.0
click at [360, 210] on input "[DATE]" at bounding box center [405, 208] width 102 height 28
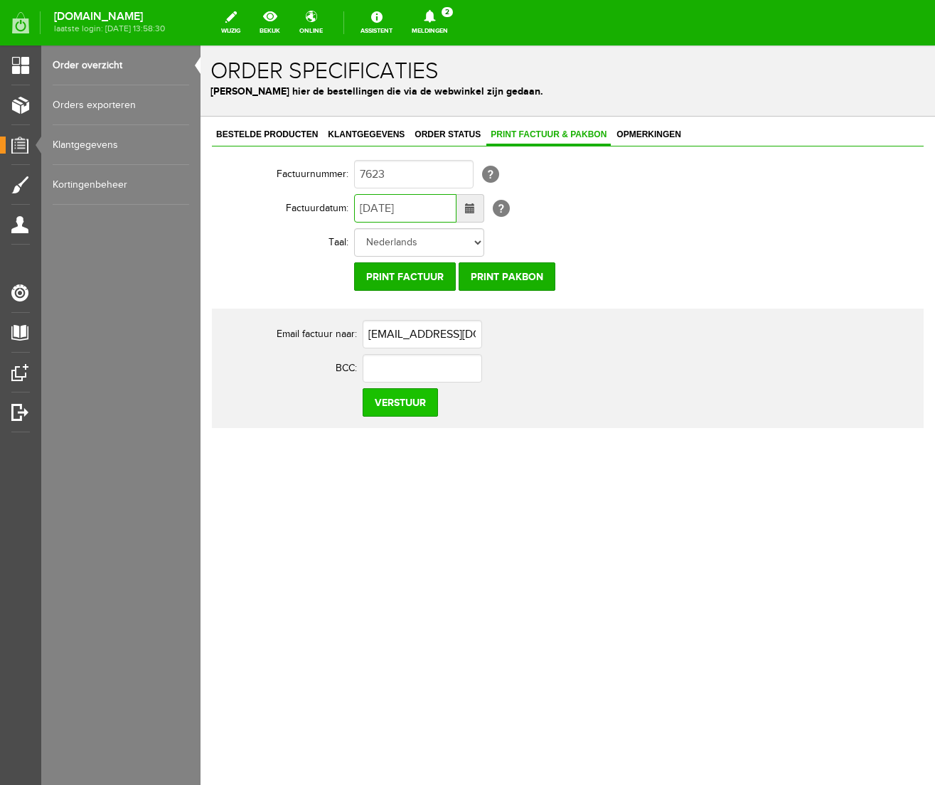
type input "[DATE]"
click at [401, 408] on input "Verstuur" at bounding box center [400, 402] width 75 height 28
click at [448, 15] on icon at bounding box center [430, 16] width 36 height 13
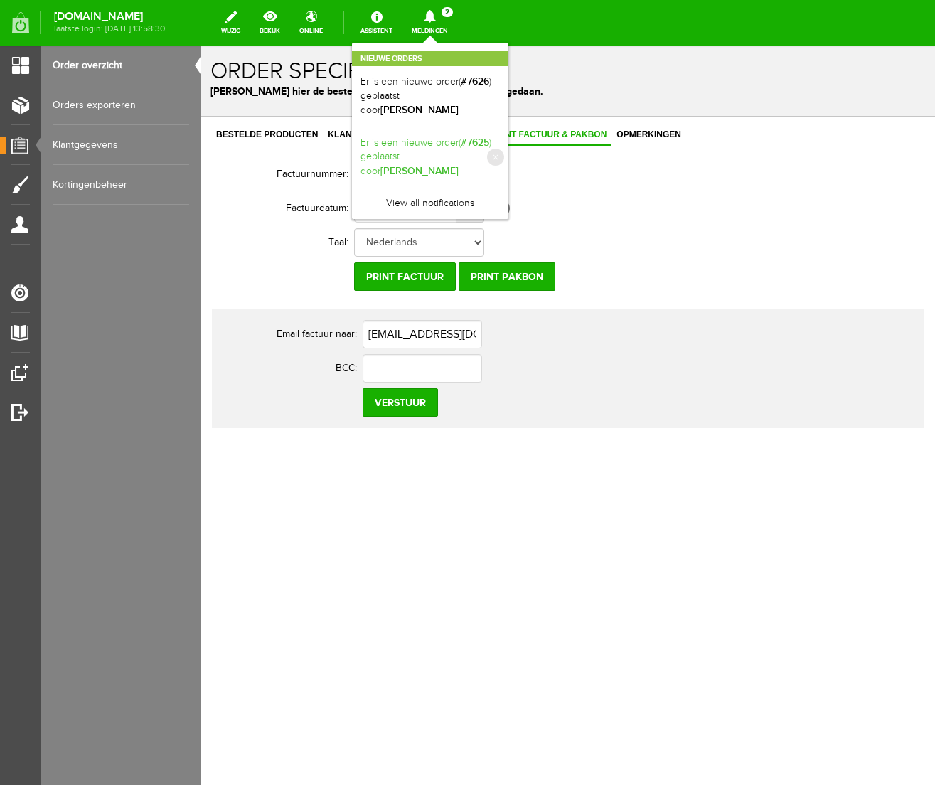
click at [500, 145] on link "Er is een nieuwe order( #7625 ) geplaatst door [PERSON_NAME]" at bounding box center [430, 157] width 139 height 43
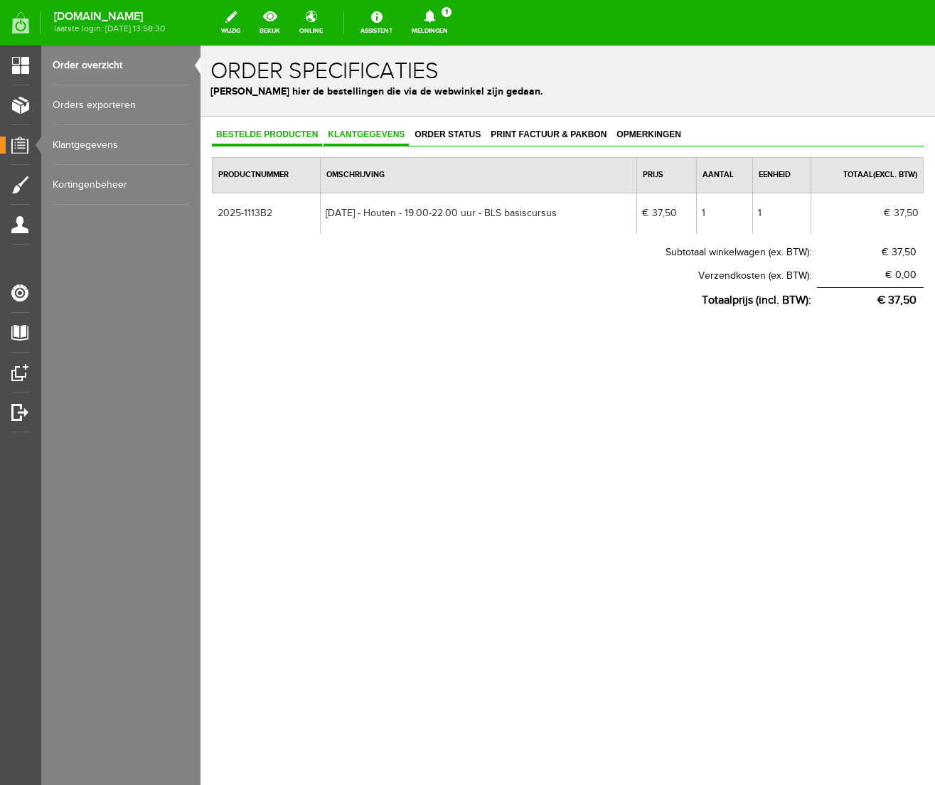
click at [377, 139] on link "Klantgegevens" at bounding box center [366, 135] width 85 height 21
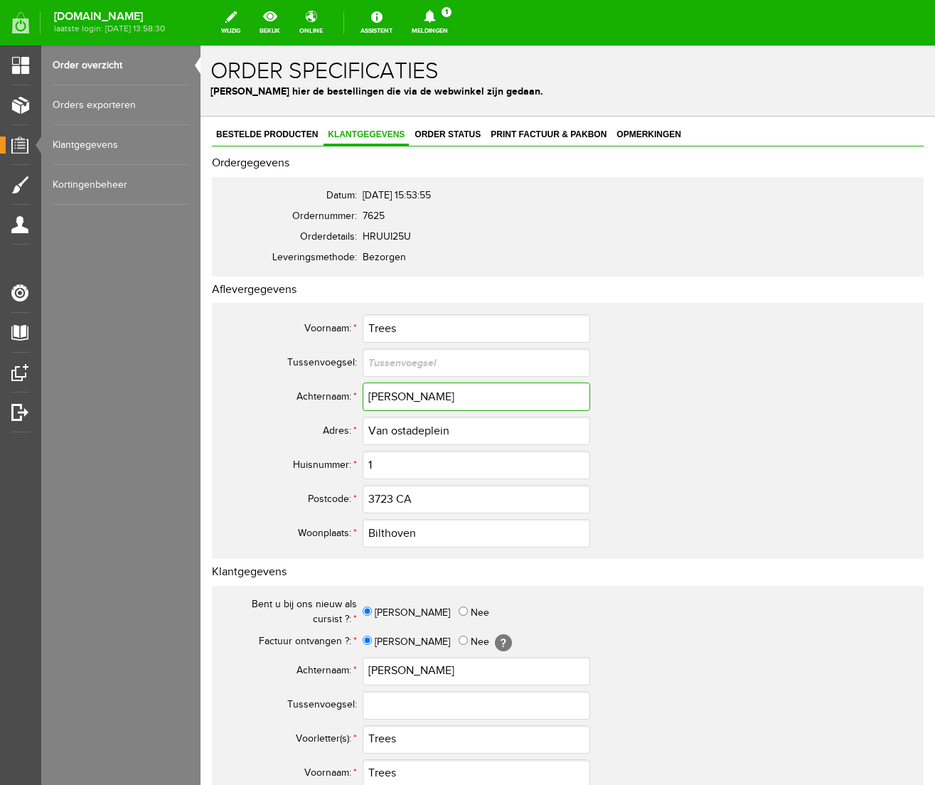
drag, startPoint x: 432, startPoint y: 402, endPoint x: 255, endPoint y: 383, distance: 178.8
click at [255, 383] on tr "Achternaam: * [PERSON_NAME]" at bounding box center [561, 397] width 683 height 34
drag, startPoint x: 416, startPoint y: 331, endPoint x: 315, endPoint y: 321, distance: 101.5
click at [315, 321] on tr "Voornaam: * Trees" at bounding box center [561, 329] width 683 height 34
click at [398, 435] on input "Van ostadeplein" at bounding box center [477, 431] width 228 height 28
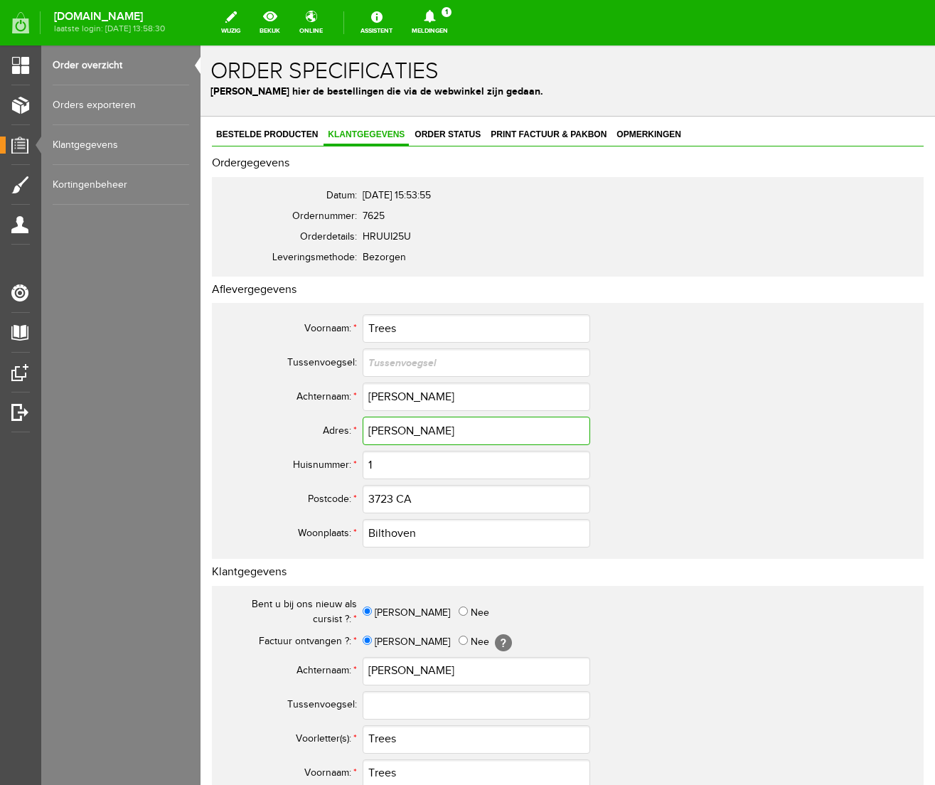
drag, startPoint x: 466, startPoint y: 429, endPoint x: 295, endPoint y: 423, distance: 170.8
click at [295, 423] on tr "Adres: * [PERSON_NAME]" at bounding box center [561, 431] width 683 height 34
type input "[PERSON_NAME]"
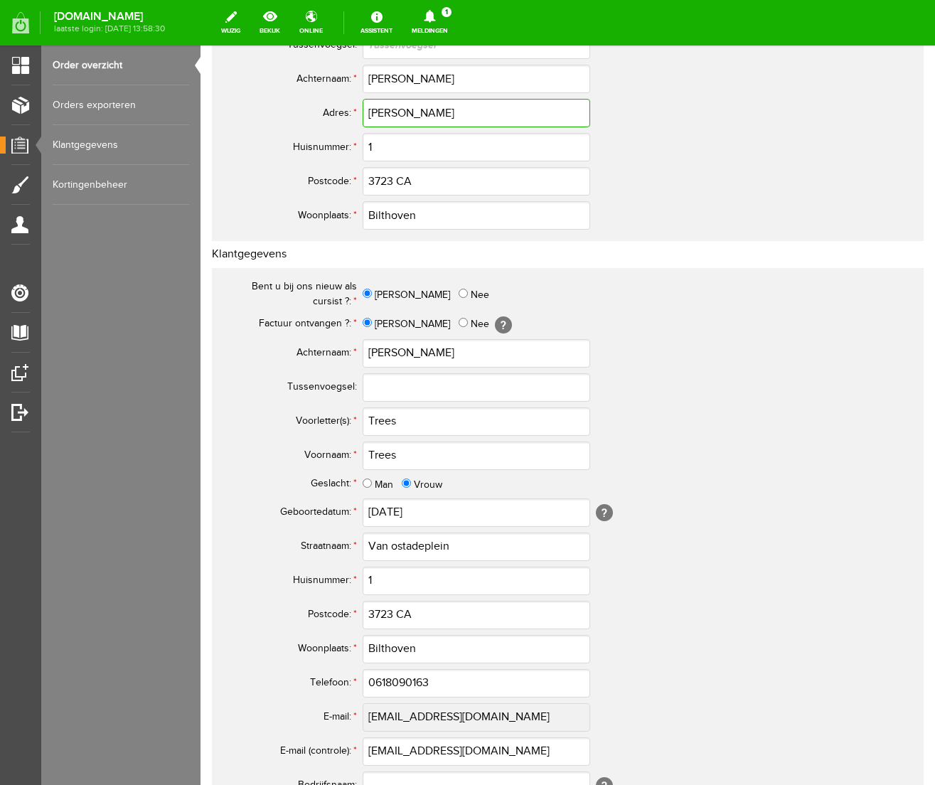
scroll to position [321, 0]
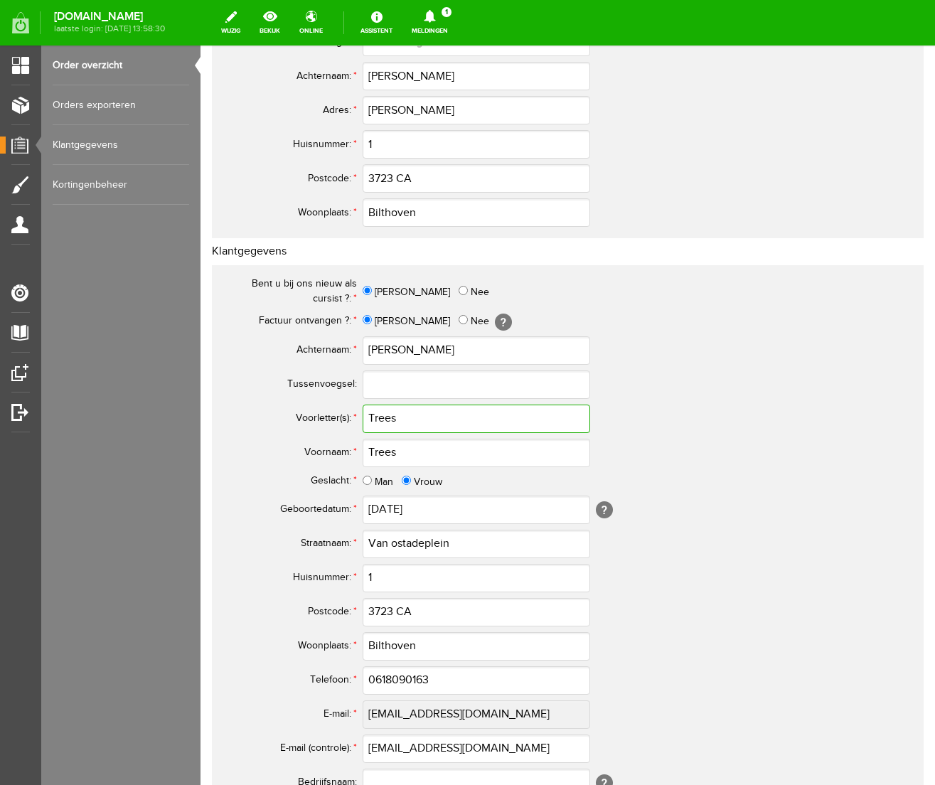
drag, startPoint x: 408, startPoint y: 421, endPoint x: 322, endPoint y: 413, distance: 86.5
click at [322, 413] on tr "Voorletter(s): * Trees" at bounding box center [561, 419] width 683 height 34
type input "T."
click at [399, 543] on input "Van ostadeplein" at bounding box center [477, 544] width 228 height 28
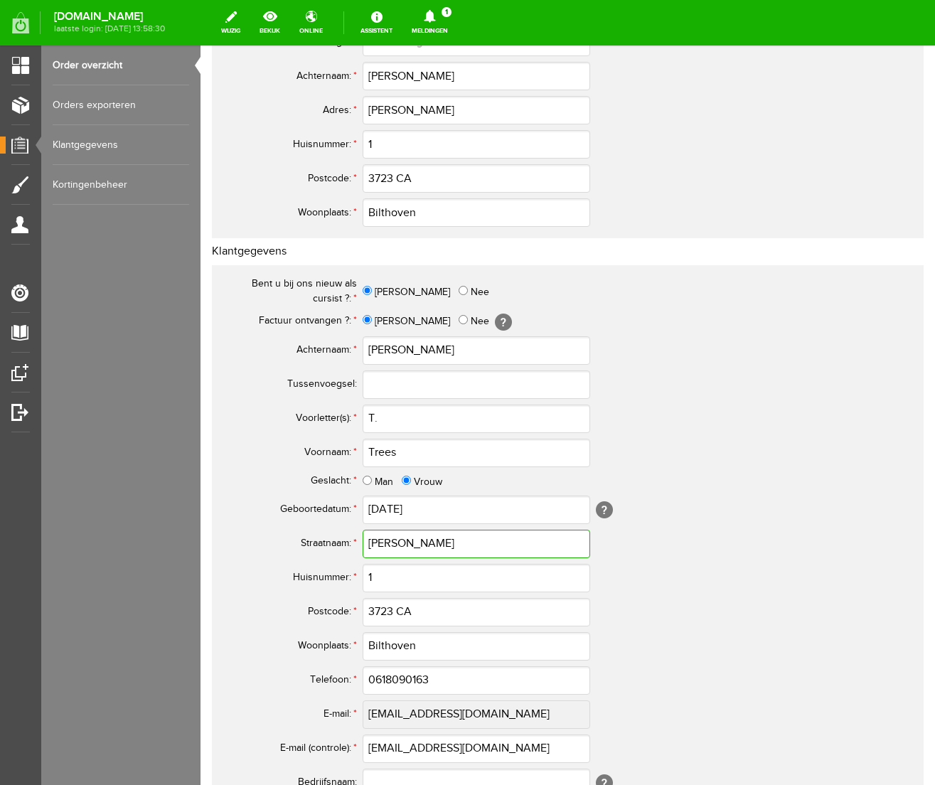
scroll to position [302, 0]
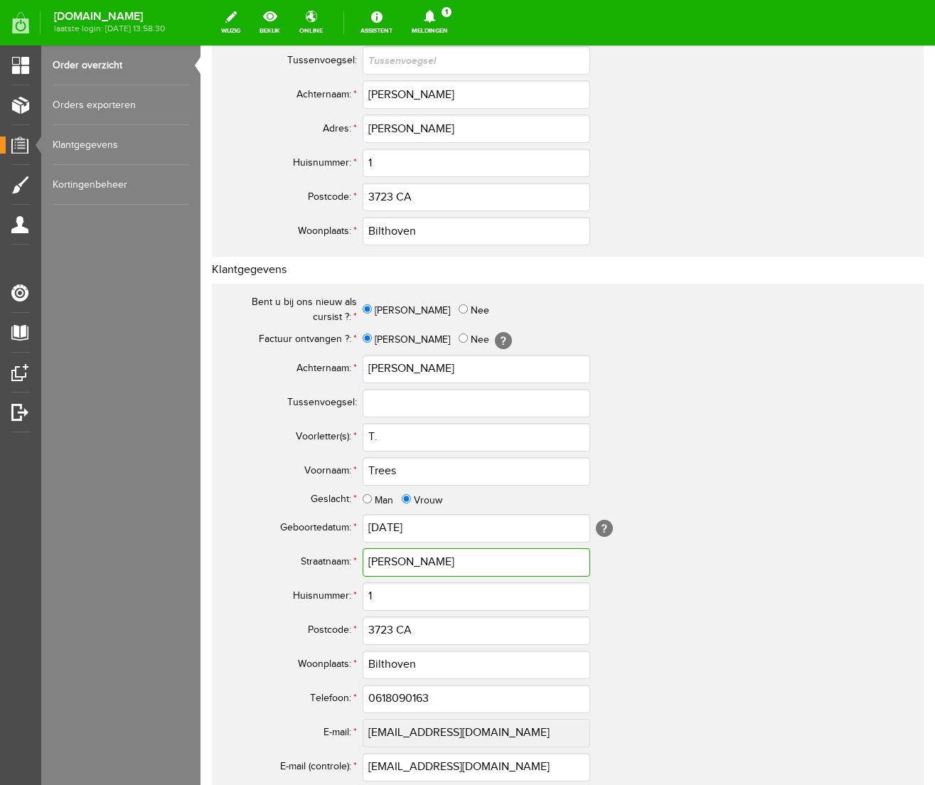
type input "[PERSON_NAME]"
click at [381, 701] on input "0618090163" at bounding box center [477, 699] width 228 height 28
drag, startPoint x: 444, startPoint y: 697, endPoint x: 271, endPoint y: 691, distance: 172.9
click at [271, 691] on tr "Telefoon: * 06-18090163" at bounding box center [561, 699] width 683 height 34
type input "06-18090163"
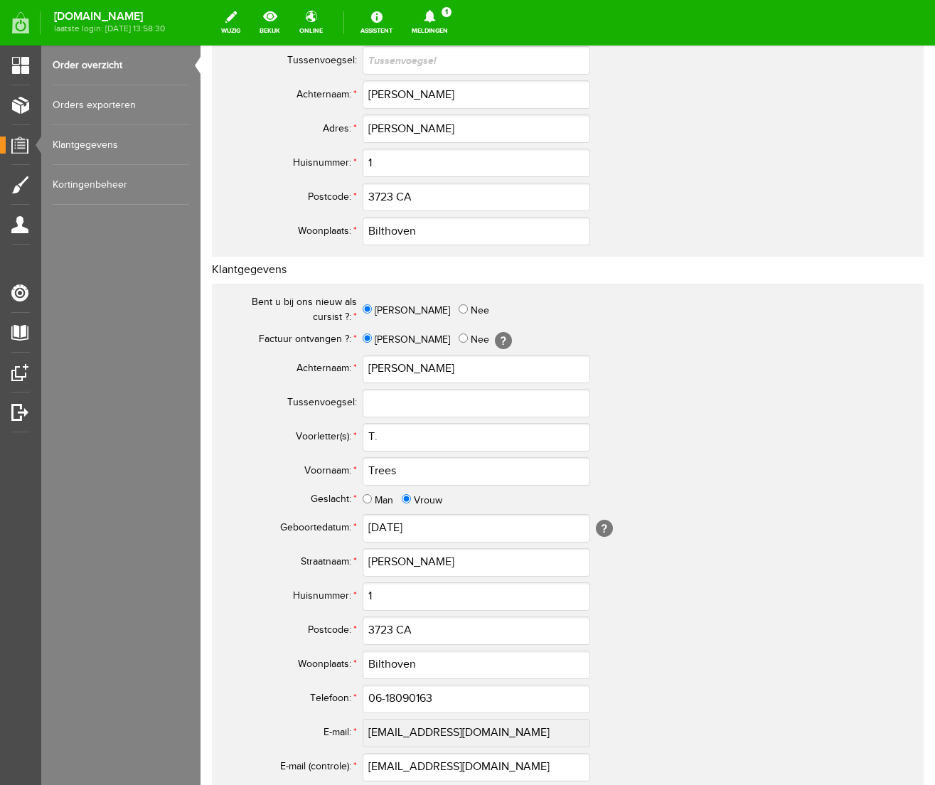
click at [296, 694] on th "Telefoon: *" at bounding box center [291, 699] width 142 height 34
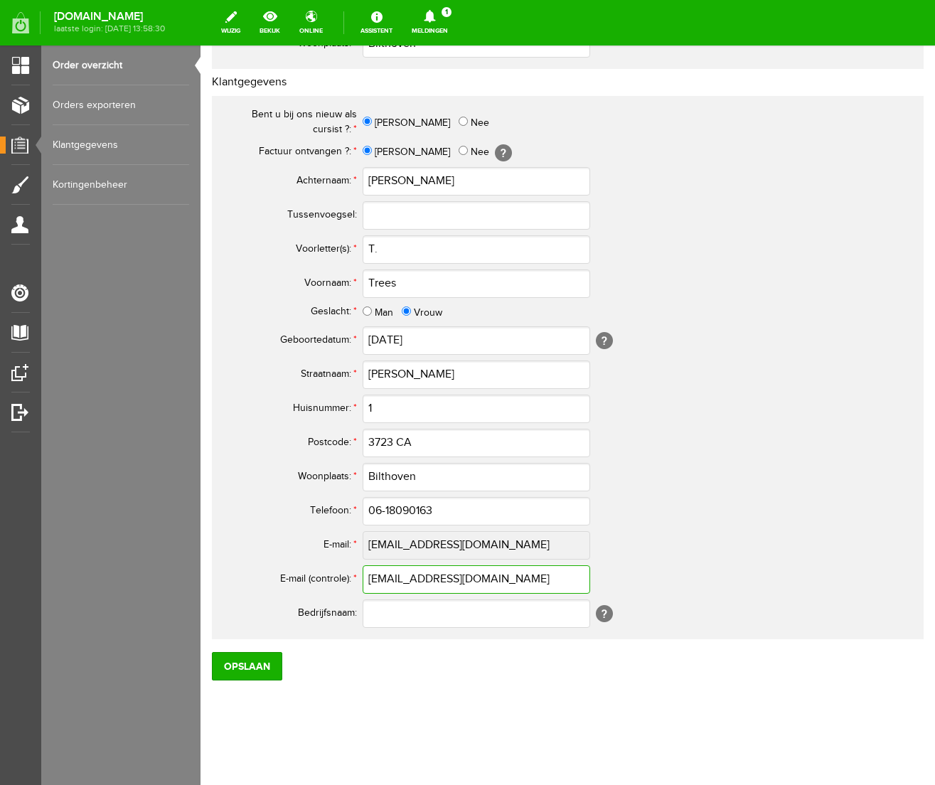
drag, startPoint x: 524, startPoint y: 578, endPoint x: 236, endPoint y: 581, distance: 287.4
click at [236, 581] on tr "E-mail (controle): * [EMAIL_ADDRESS][DOMAIN_NAME]" at bounding box center [561, 580] width 683 height 34
click at [243, 670] on input "Opslaan" at bounding box center [247, 666] width 70 height 28
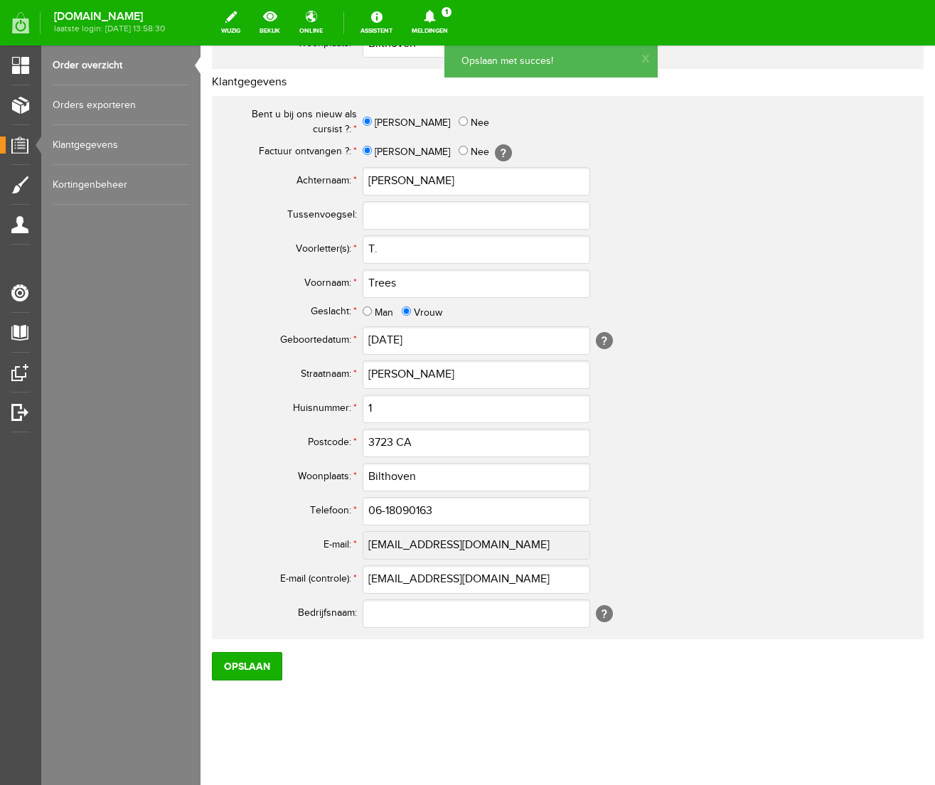
scroll to position [0, 0]
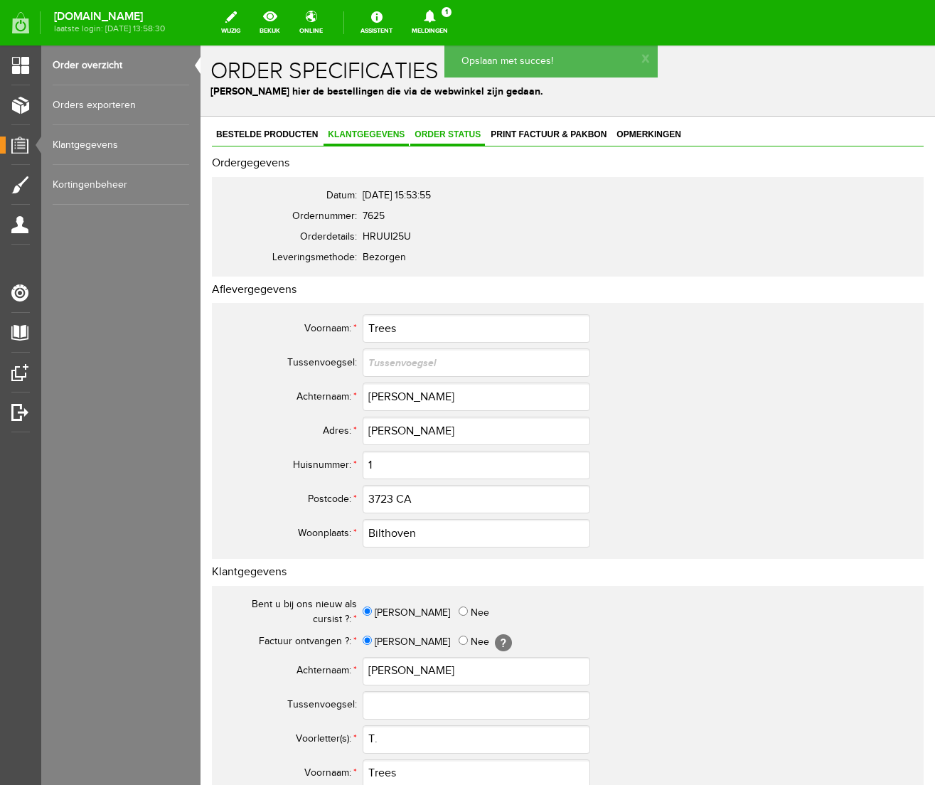
click at [436, 136] on span "Order status" at bounding box center [447, 134] width 75 height 10
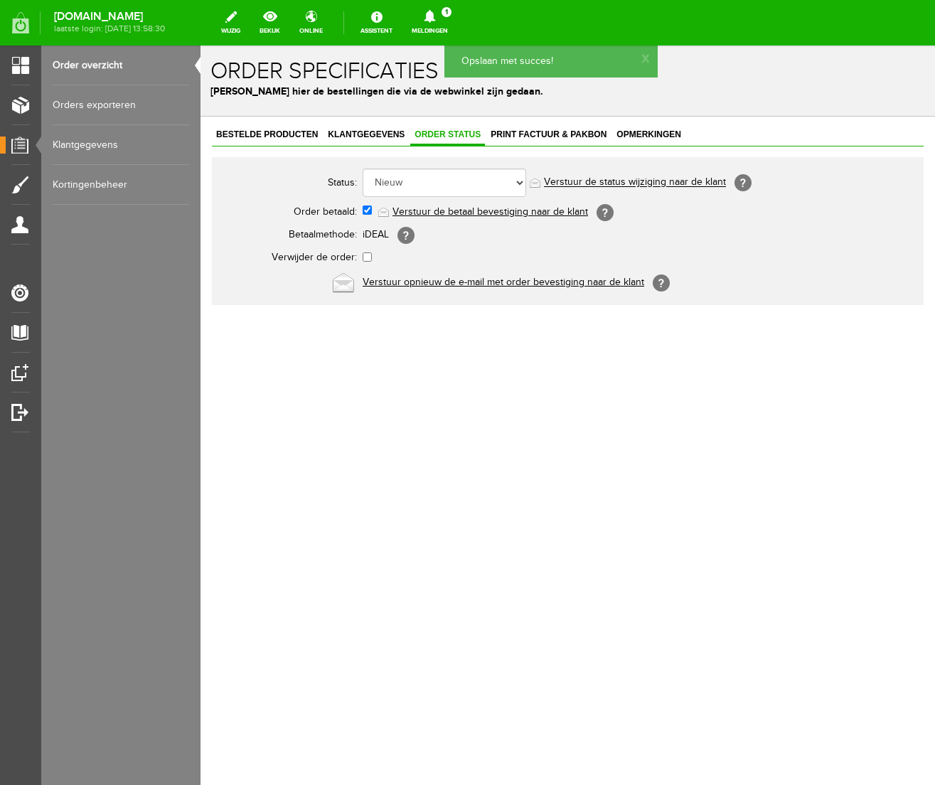
click at [432, 211] on link "Verstuur de betaal bevestiging naar de klant" at bounding box center [491, 211] width 196 height 11
click at [524, 135] on span "Print factuur & pakbon" at bounding box center [549, 134] width 124 height 10
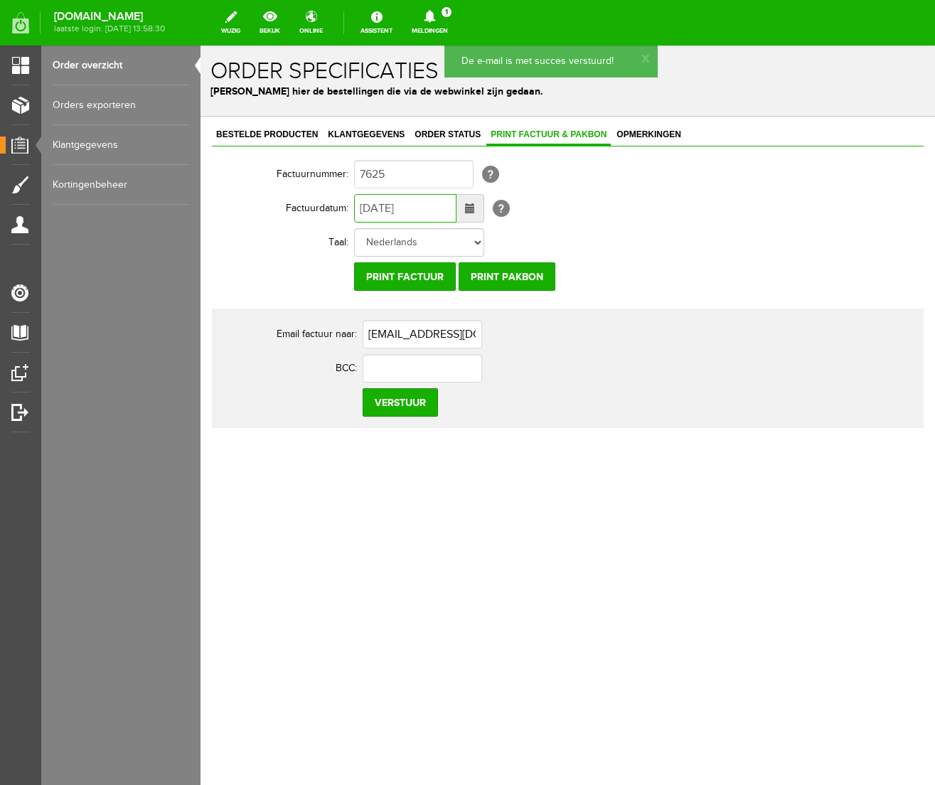
click at [367, 210] on input "[DATE]" at bounding box center [405, 208] width 102 height 28
type input "[DATE]"
click at [417, 407] on input "Verstuur" at bounding box center [400, 402] width 75 height 28
click at [435, 16] on icon at bounding box center [429, 16] width 11 height 13
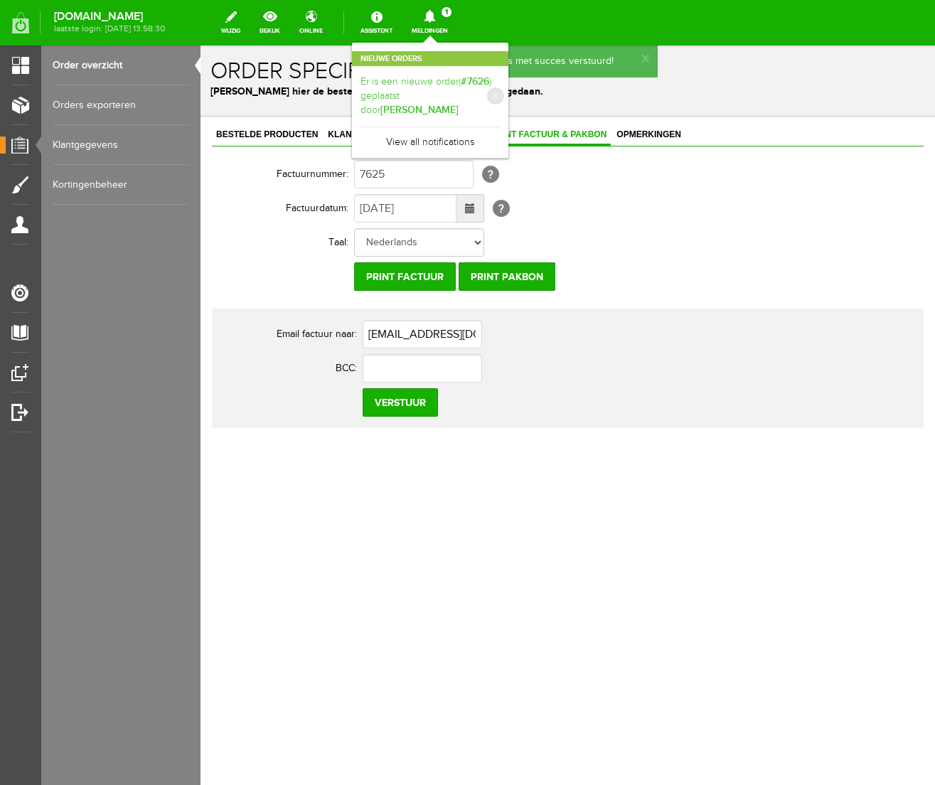
click at [500, 82] on link "Er is een nieuwe order( #7626 ) geplaatst door [PERSON_NAME]" at bounding box center [430, 96] width 139 height 43
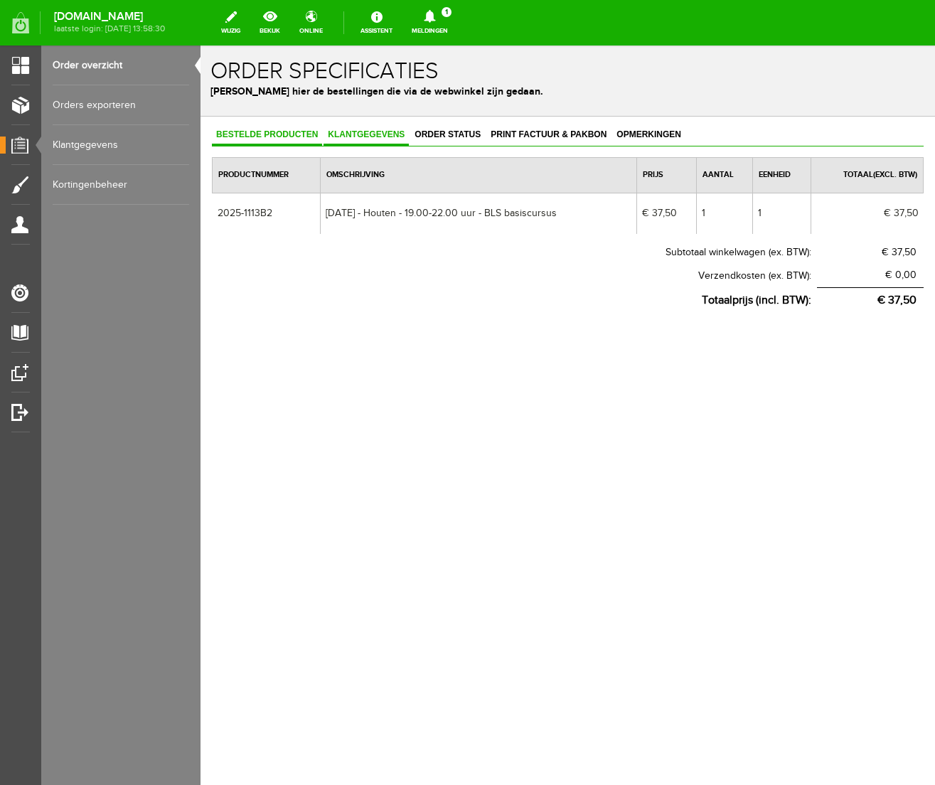
click at [358, 139] on link "Klantgegevens" at bounding box center [366, 135] width 85 height 21
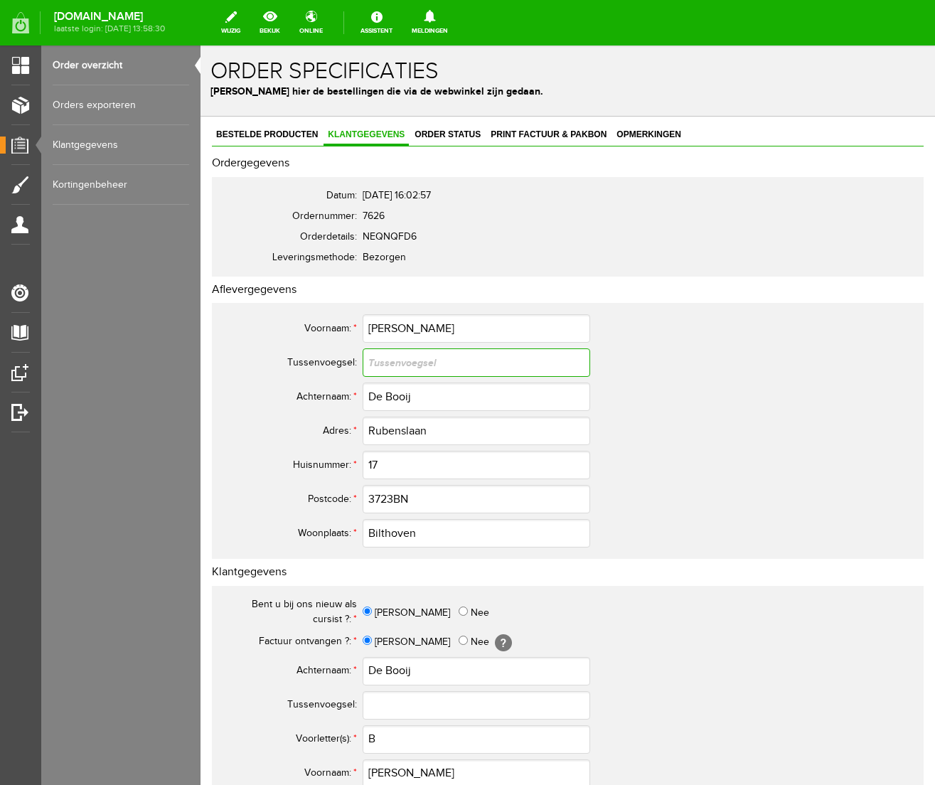
click at [395, 366] on input "text" at bounding box center [477, 363] width 228 height 28
type input "de"
drag, startPoint x: 387, startPoint y: 396, endPoint x: 352, endPoint y: 397, distance: 34.9
click at [352, 397] on tr "Achternaam: * De Booij" at bounding box center [561, 397] width 683 height 34
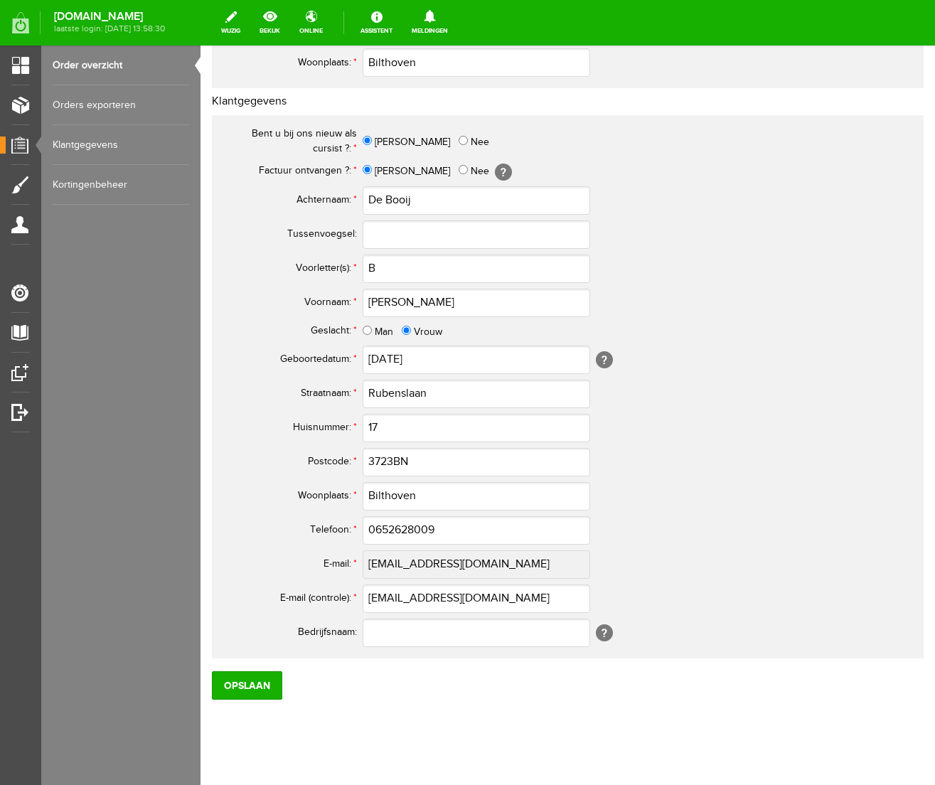
scroll to position [490, 0]
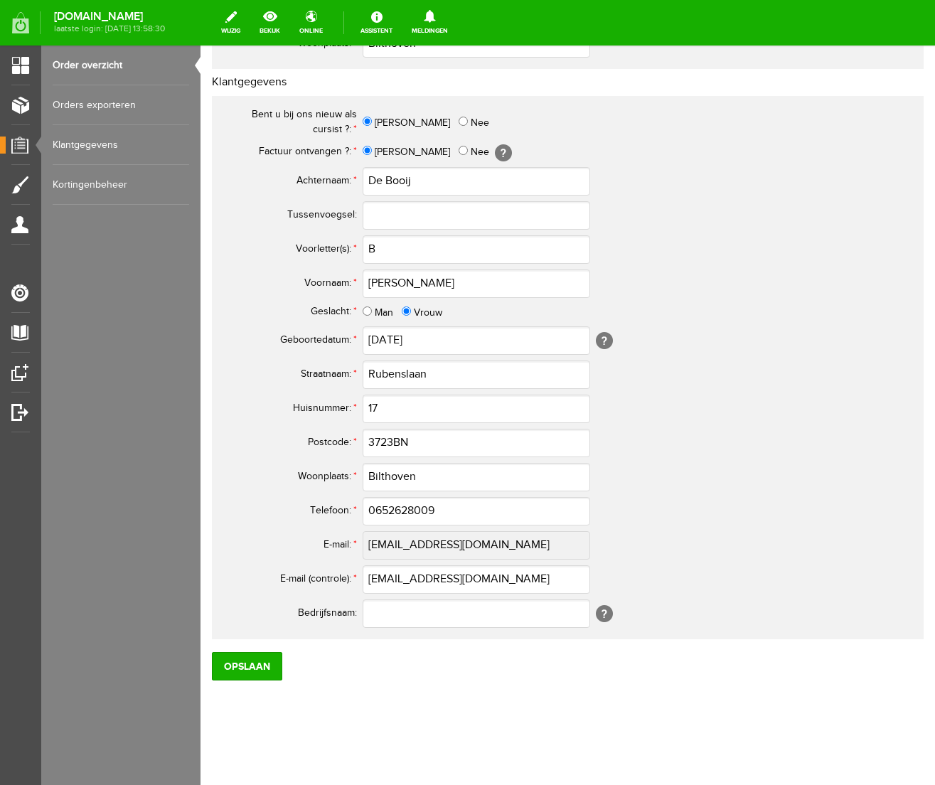
type input "Booij"
drag, startPoint x: 386, startPoint y: 181, endPoint x: 335, endPoint y: 180, distance: 51.2
click at [335, 180] on tr "Achternaam: * De Booij" at bounding box center [561, 181] width 683 height 34
type input "Booij"
click at [381, 215] on input "text" at bounding box center [477, 215] width 228 height 28
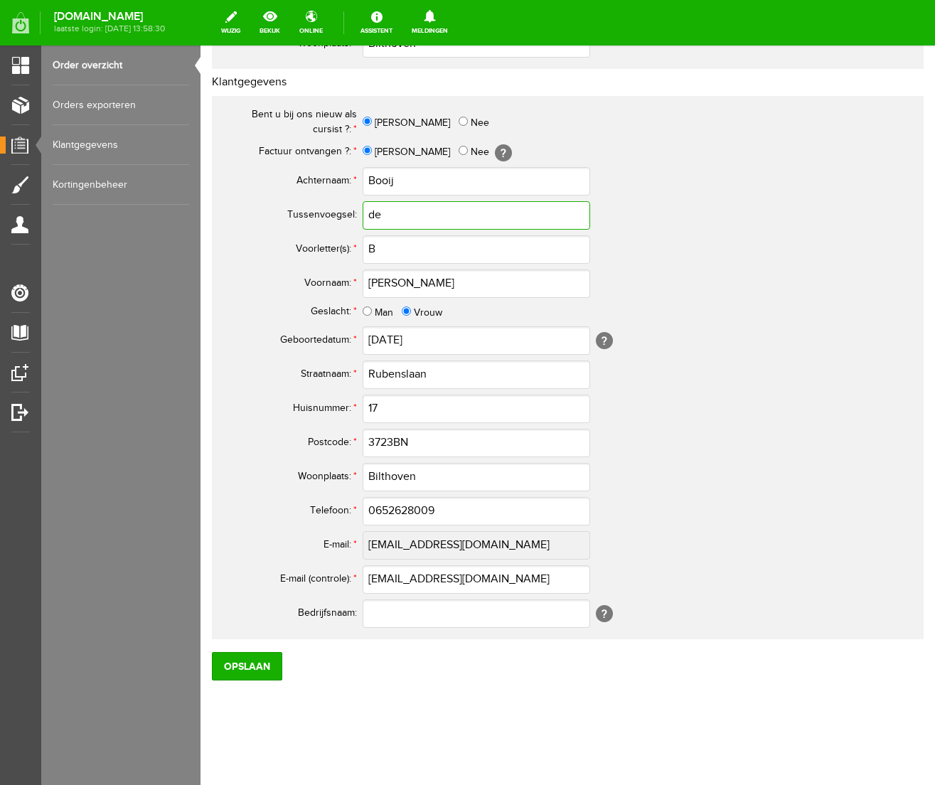
type input "de"
click at [384, 250] on input "B" at bounding box center [477, 249] width 228 height 28
type input "B."
click at [383, 511] on input "0652628009" at bounding box center [477, 511] width 228 height 28
type input "06-52628009"
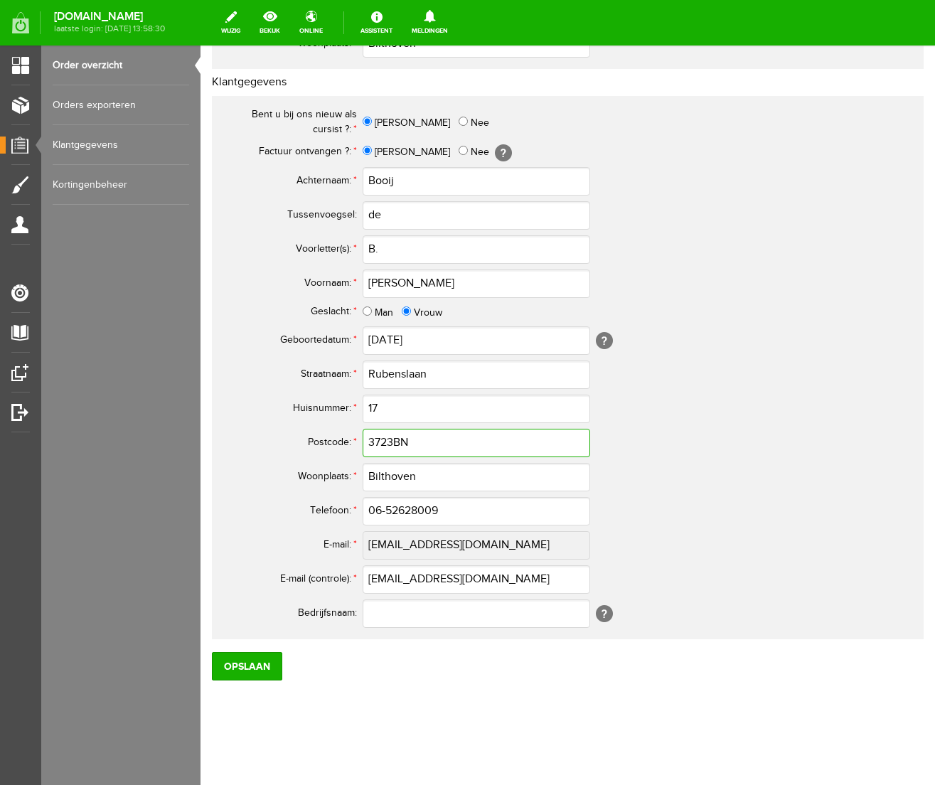
click at [393, 441] on input "3723BN" at bounding box center [477, 443] width 228 height 28
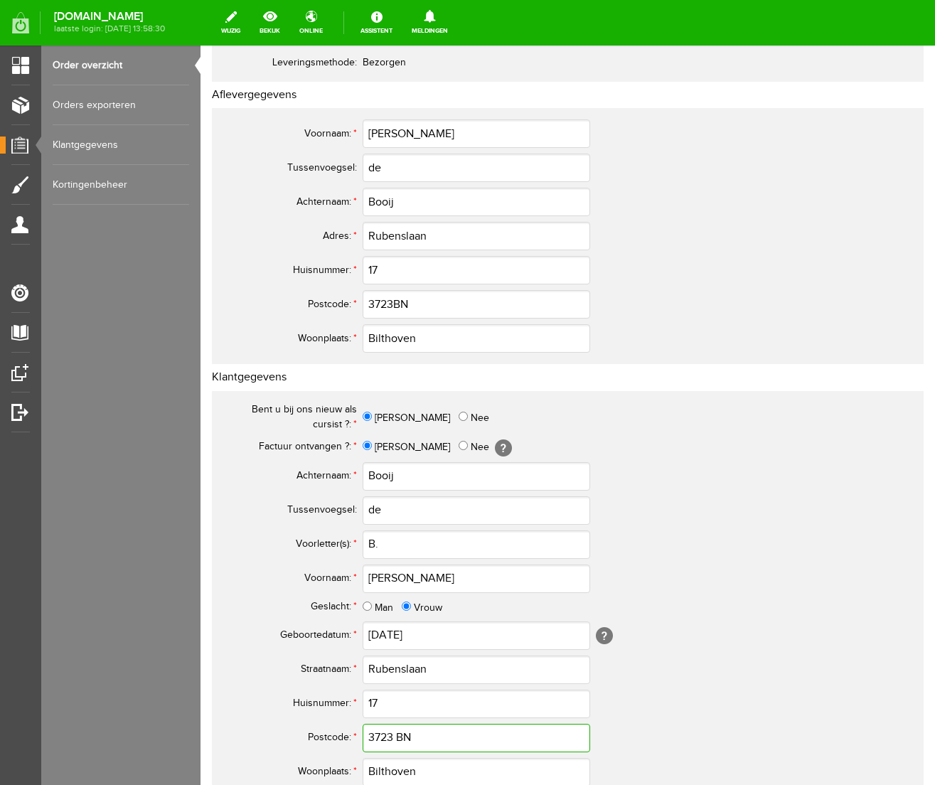
scroll to position [0, 0]
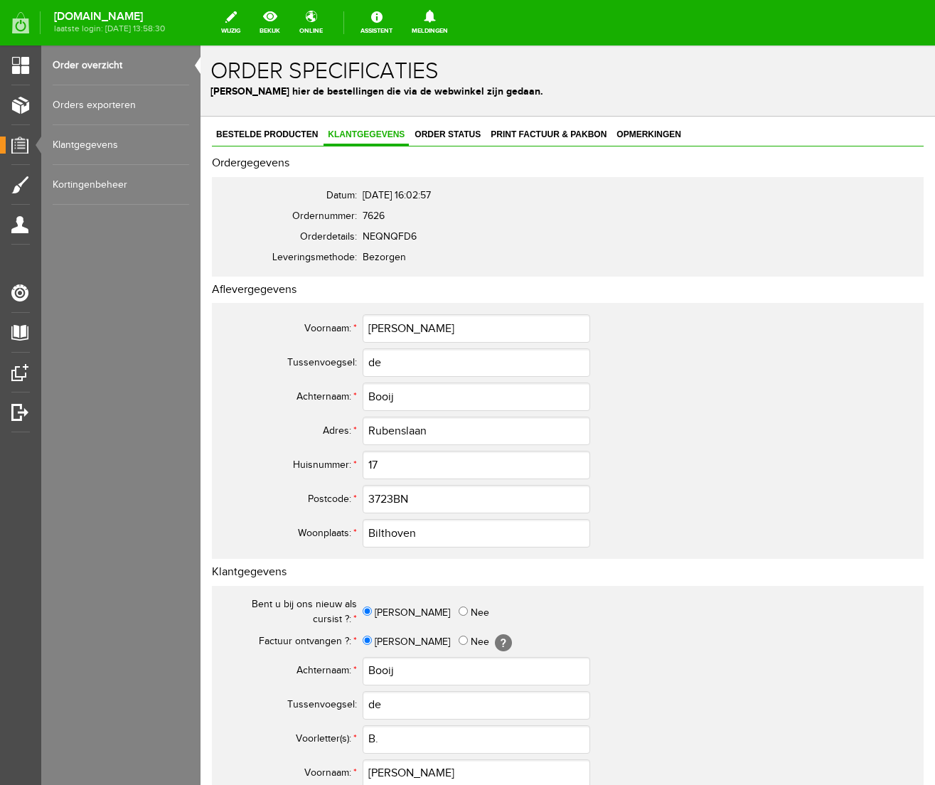
type input "3723 BN"
click at [393, 499] on input "3723BN" at bounding box center [477, 499] width 228 height 28
type input "3723 BN"
drag, startPoint x: 435, startPoint y: 429, endPoint x: 343, endPoint y: 427, distance: 91.8
click at [343, 427] on tr "Adres: * Rubenslaan" at bounding box center [561, 431] width 683 height 34
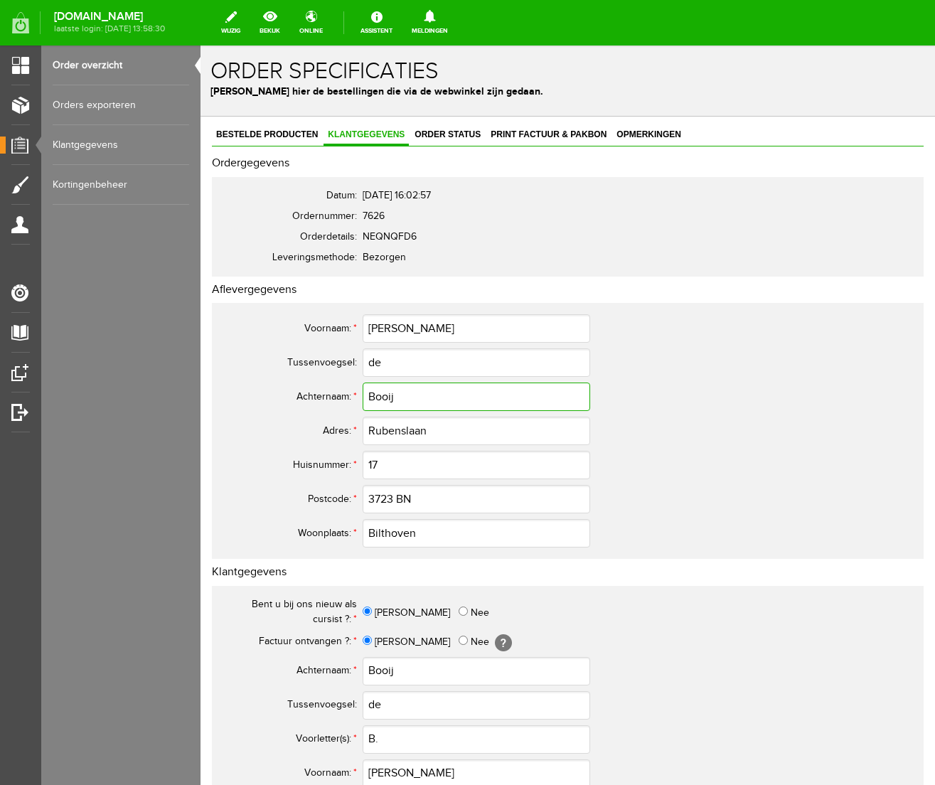
drag, startPoint x: 409, startPoint y: 403, endPoint x: 273, endPoint y: 388, distance: 136.7
click at [273, 388] on tr "Achternaam: * Booij" at bounding box center [561, 397] width 683 height 34
drag, startPoint x: 419, startPoint y: 328, endPoint x: 287, endPoint y: 324, distance: 132.3
click at [287, 324] on tr "Voornaam: * [PERSON_NAME]" at bounding box center [561, 329] width 683 height 34
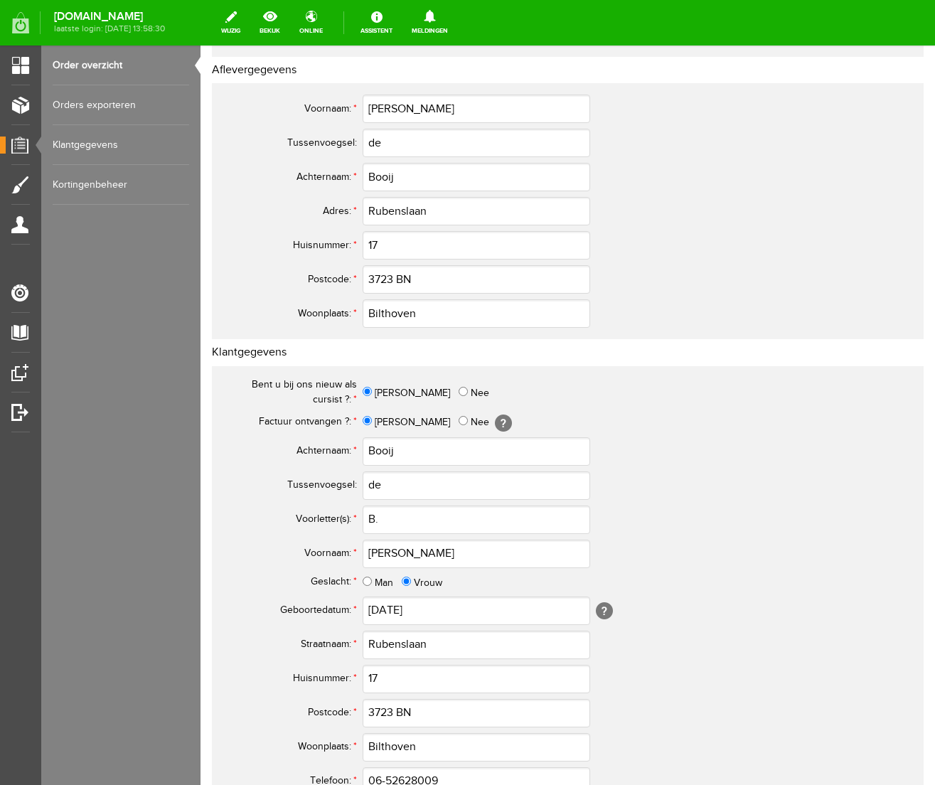
scroll to position [272, 0]
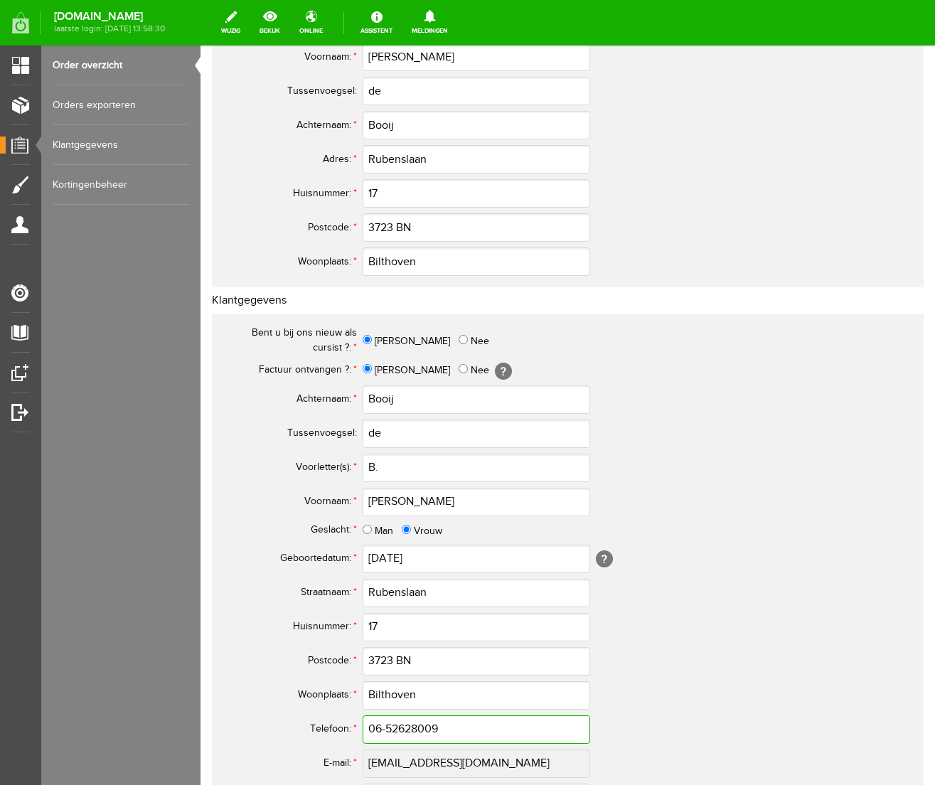
drag, startPoint x: 456, startPoint y: 725, endPoint x: 314, endPoint y: 724, distance: 141.5
click at [314, 724] on tr "Telefoon: * 06-52628009" at bounding box center [561, 730] width 683 height 34
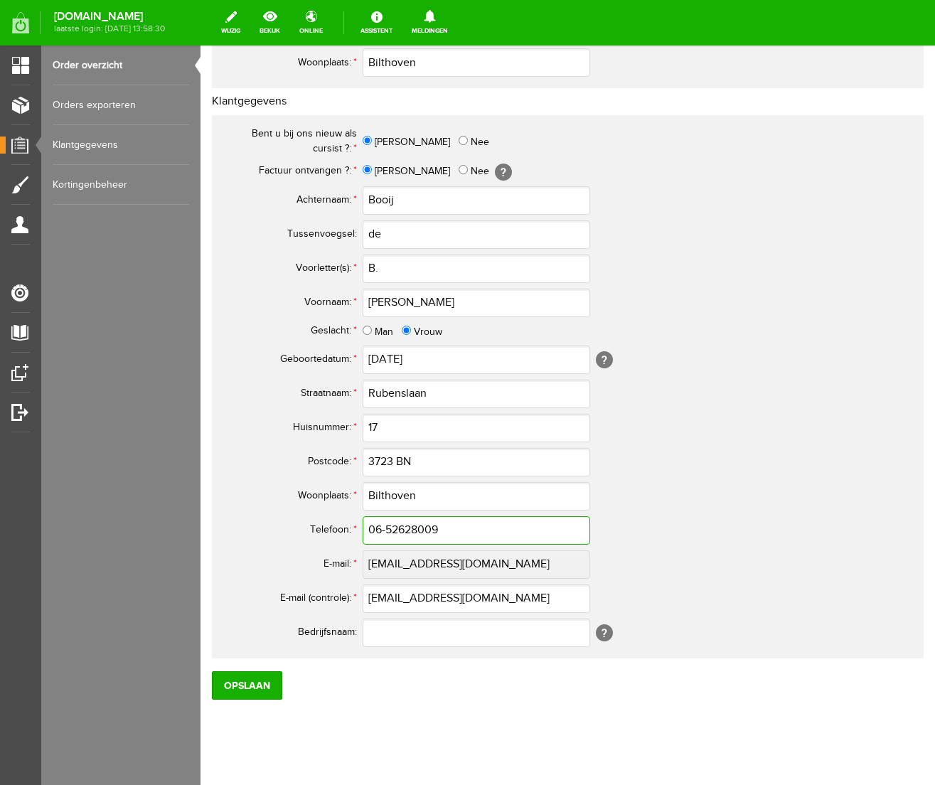
scroll to position [487, 0]
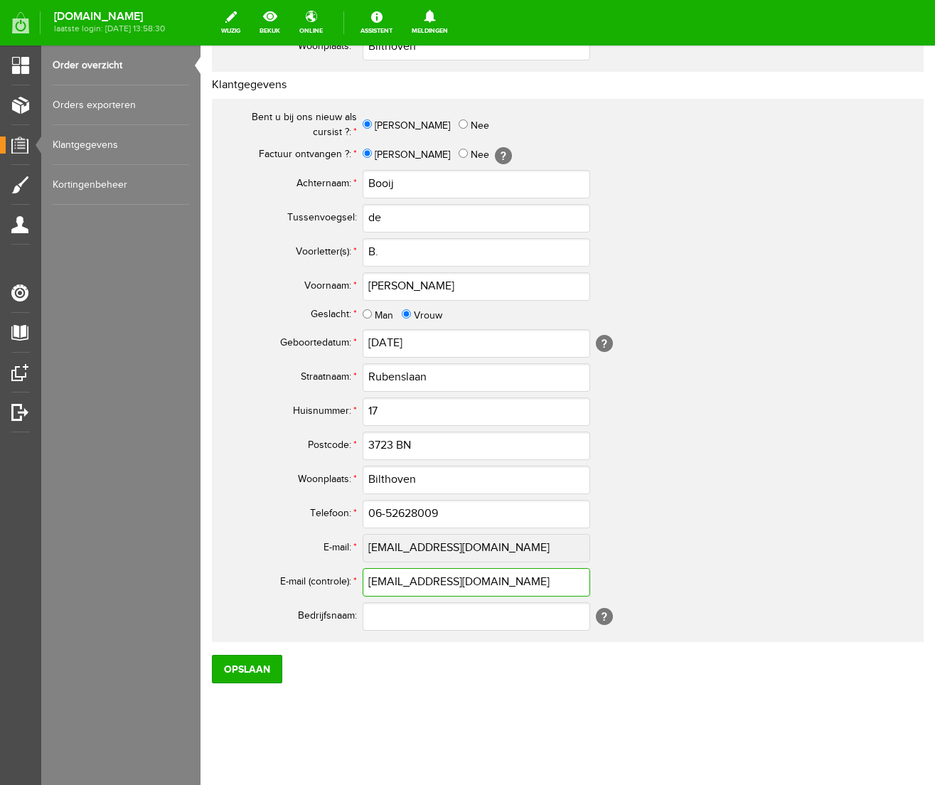
drag, startPoint x: 521, startPoint y: 585, endPoint x: 255, endPoint y: 579, distance: 266.1
click at [255, 579] on tr "E-mail (controle): * [EMAIL_ADDRESS][DOMAIN_NAME]" at bounding box center [561, 582] width 683 height 34
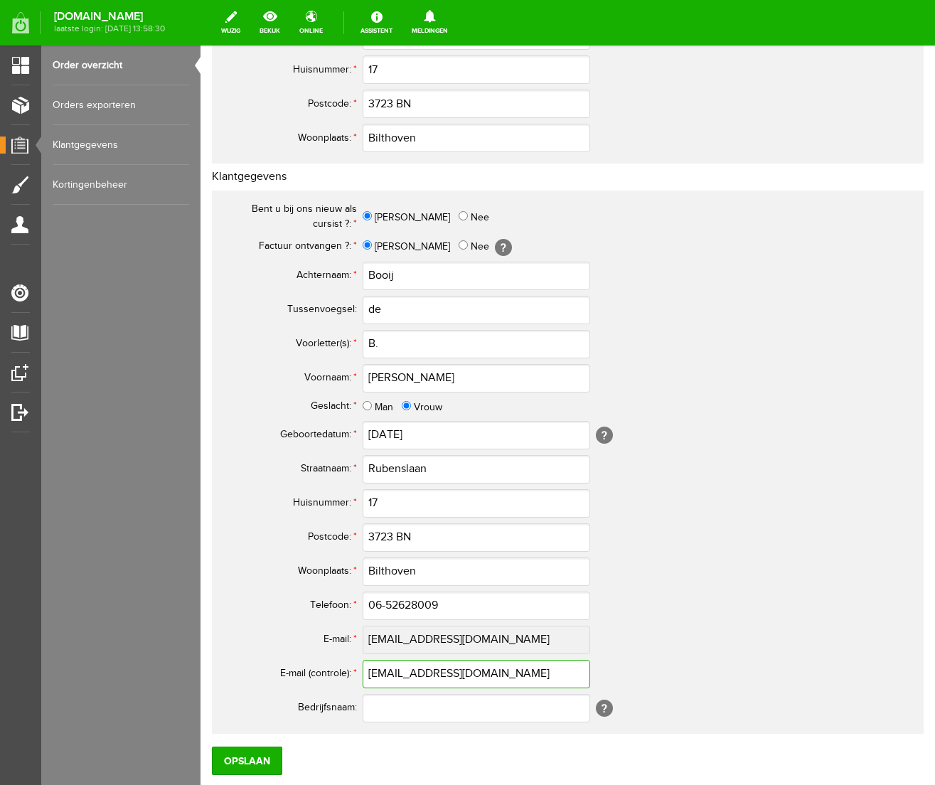
scroll to position [490, 0]
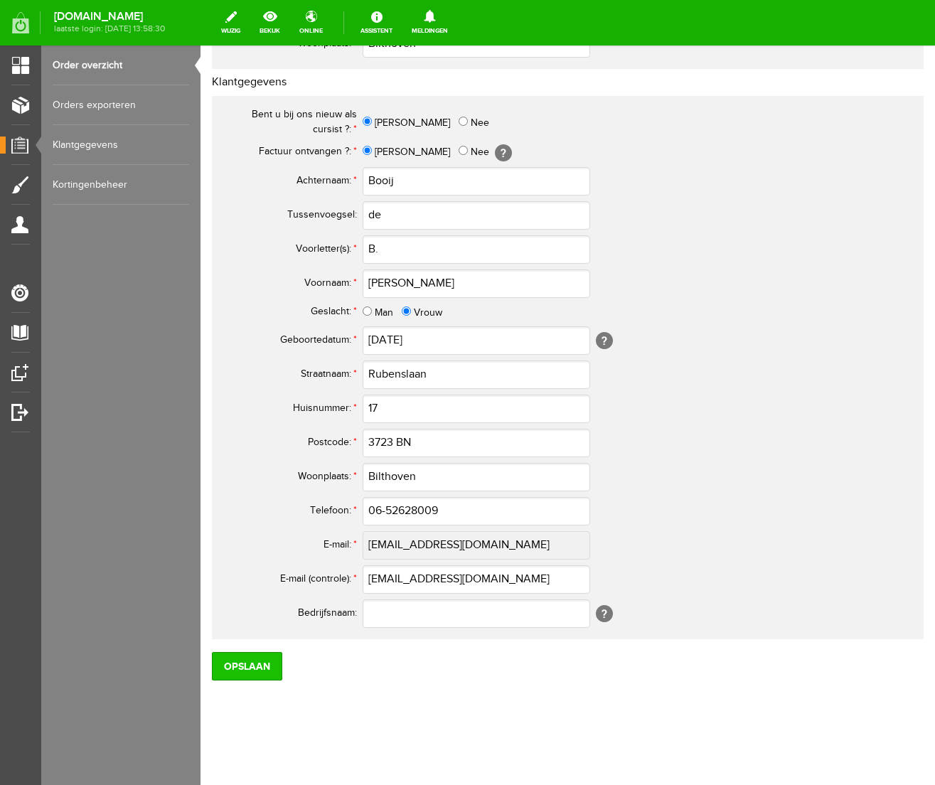
click at [258, 666] on input "Opslaan" at bounding box center [247, 666] width 70 height 28
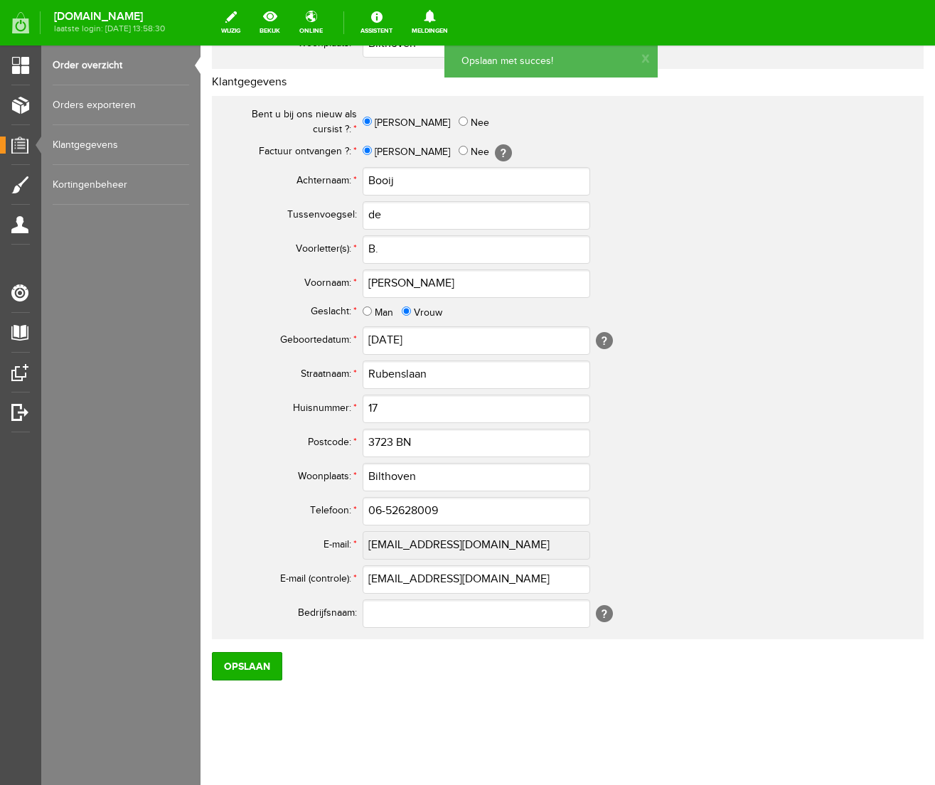
scroll to position [0, 0]
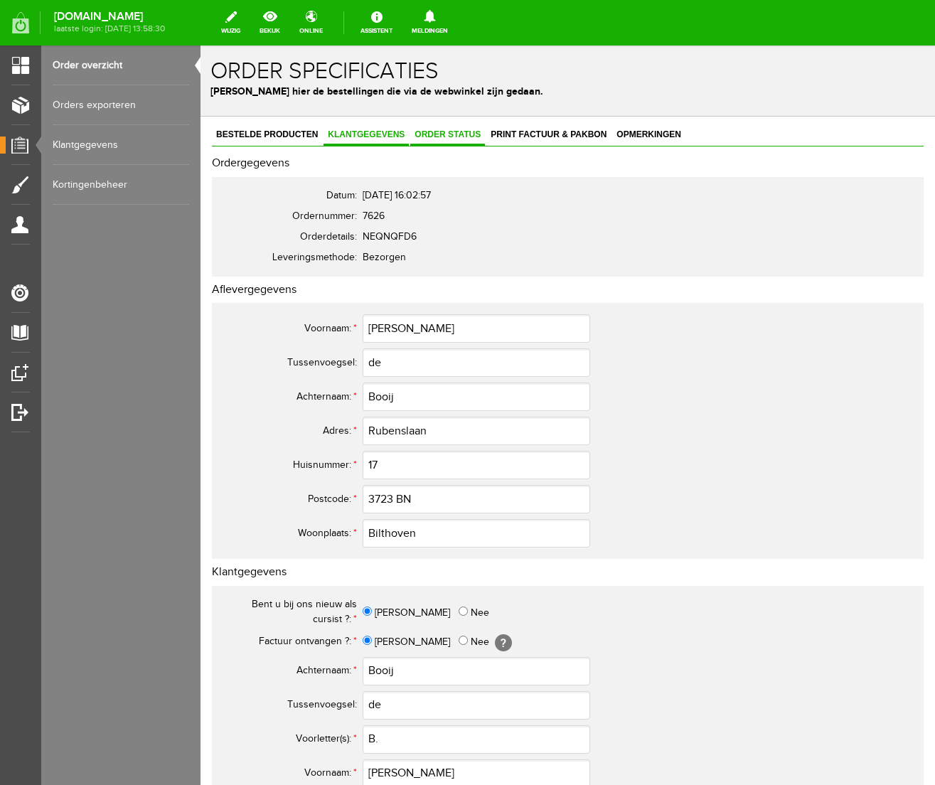
click at [469, 135] on span "Order status" at bounding box center [447, 134] width 75 height 10
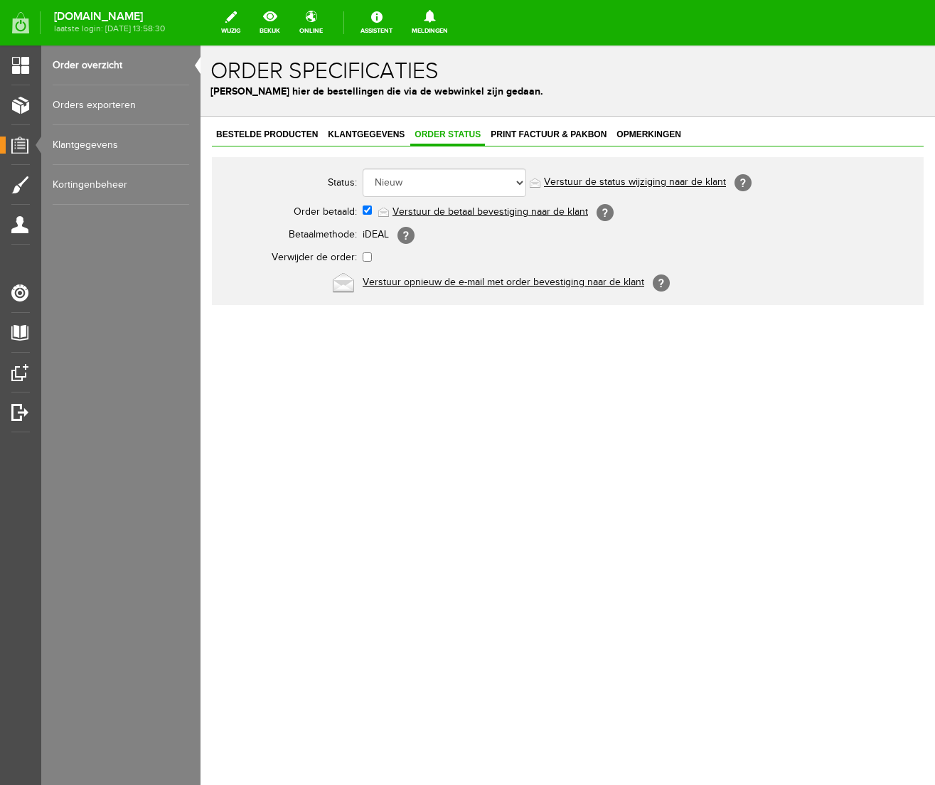
click at [462, 210] on link "Verstuur de betaal bevestiging naar de klant" at bounding box center [491, 211] width 196 height 11
click at [531, 132] on span "Print factuur & pakbon" at bounding box center [549, 134] width 124 height 10
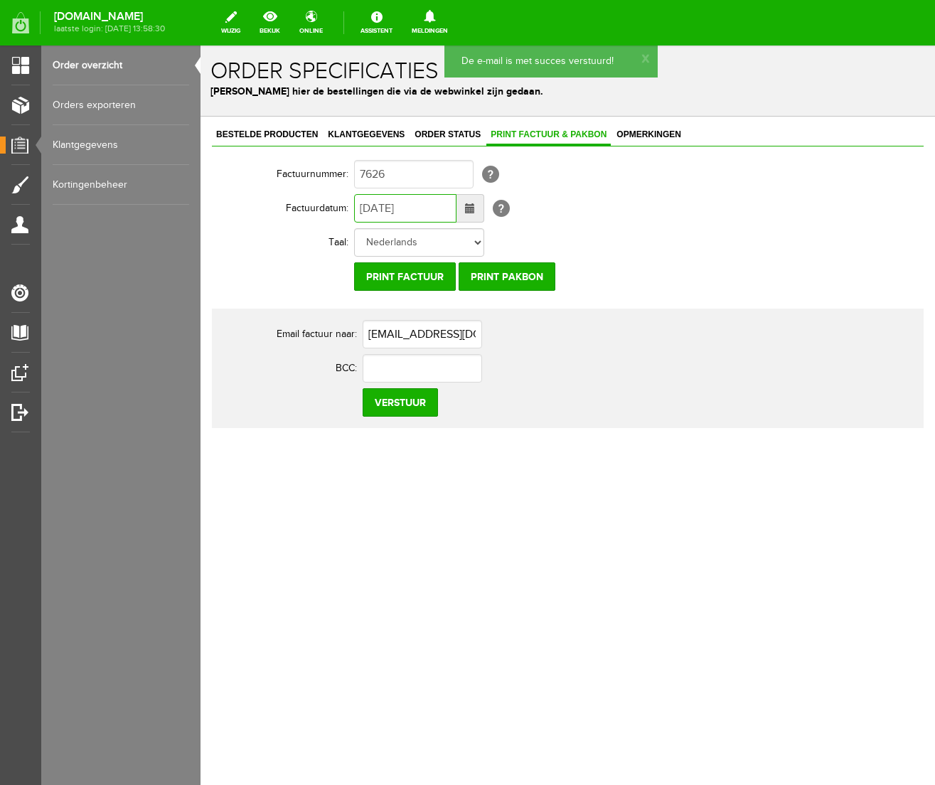
click at [367, 209] on input "[DATE]" at bounding box center [405, 208] width 102 height 28
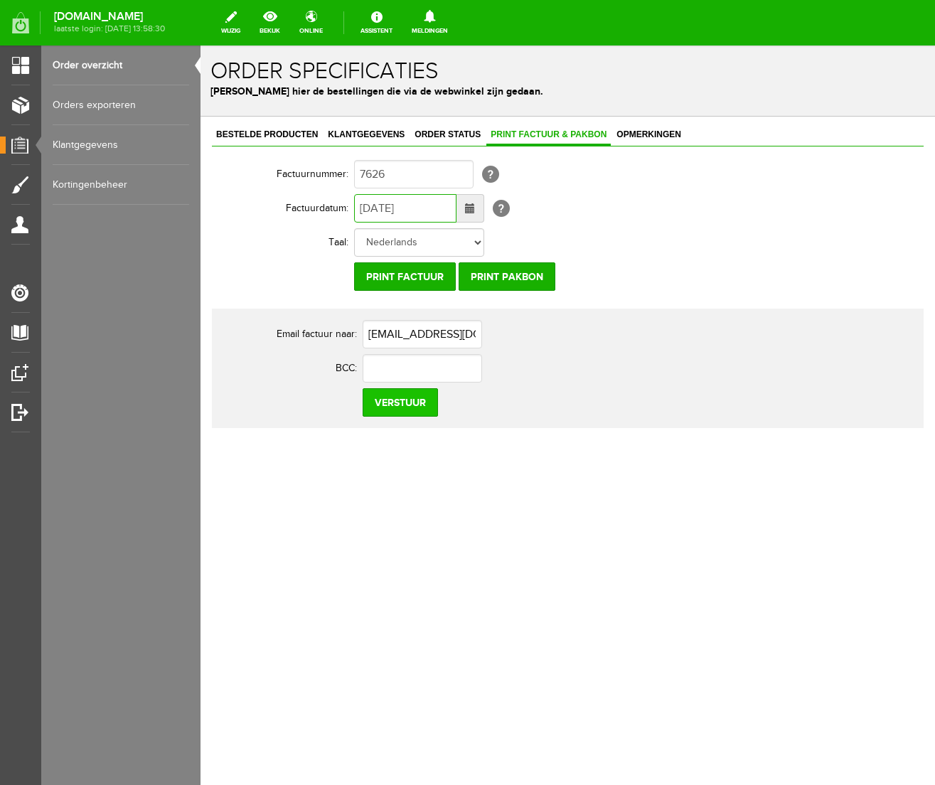
type input "[DATE]"
click at [389, 405] on input "Verstuur" at bounding box center [400, 402] width 75 height 28
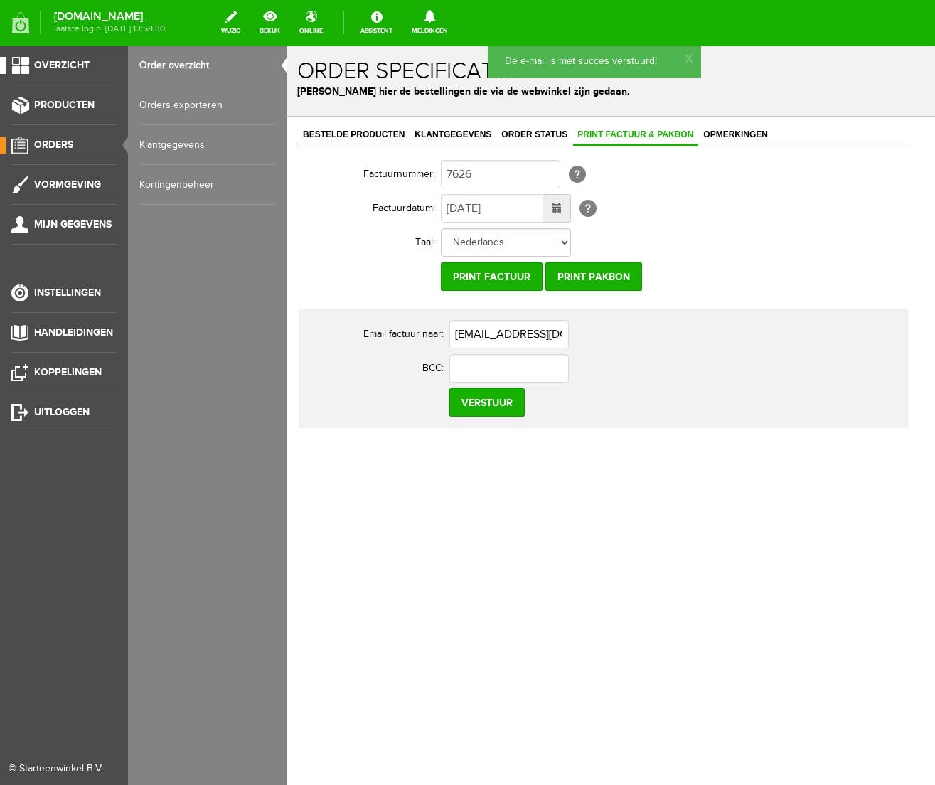
click at [63, 68] on span "Overzicht" at bounding box center [61, 65] width 55 height 12
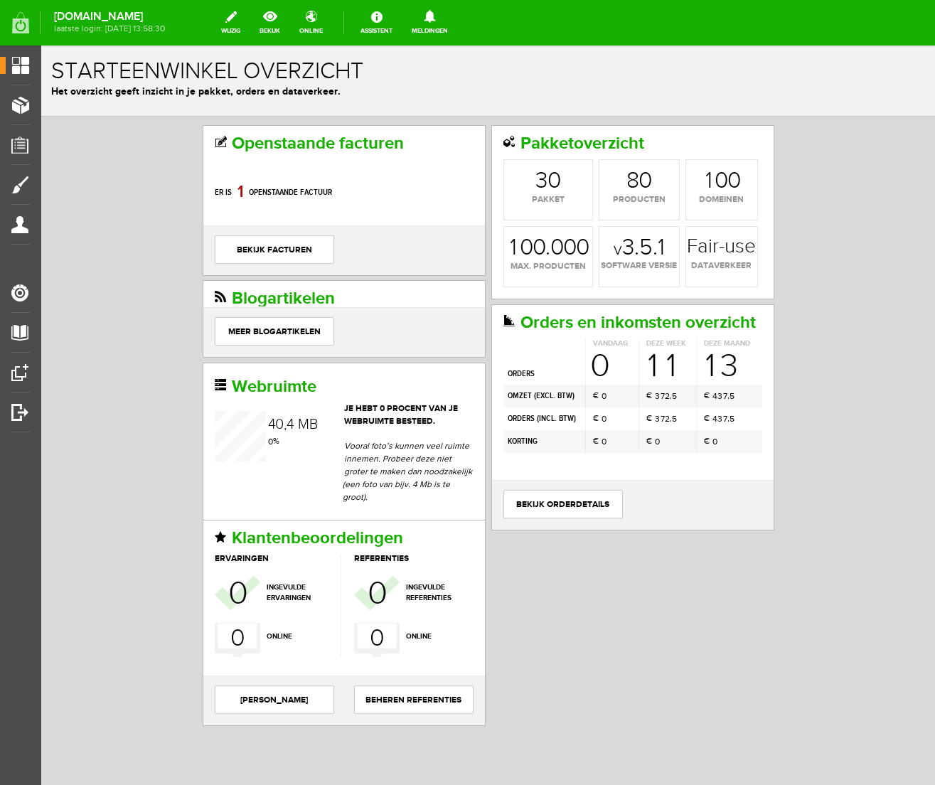
click at [81, 270] on div "Openstaande facturen Er is 8 0 1 openstaande factuur bekijk facturen Pakketover…" at bounding box center [488, 474] width 894 height 715
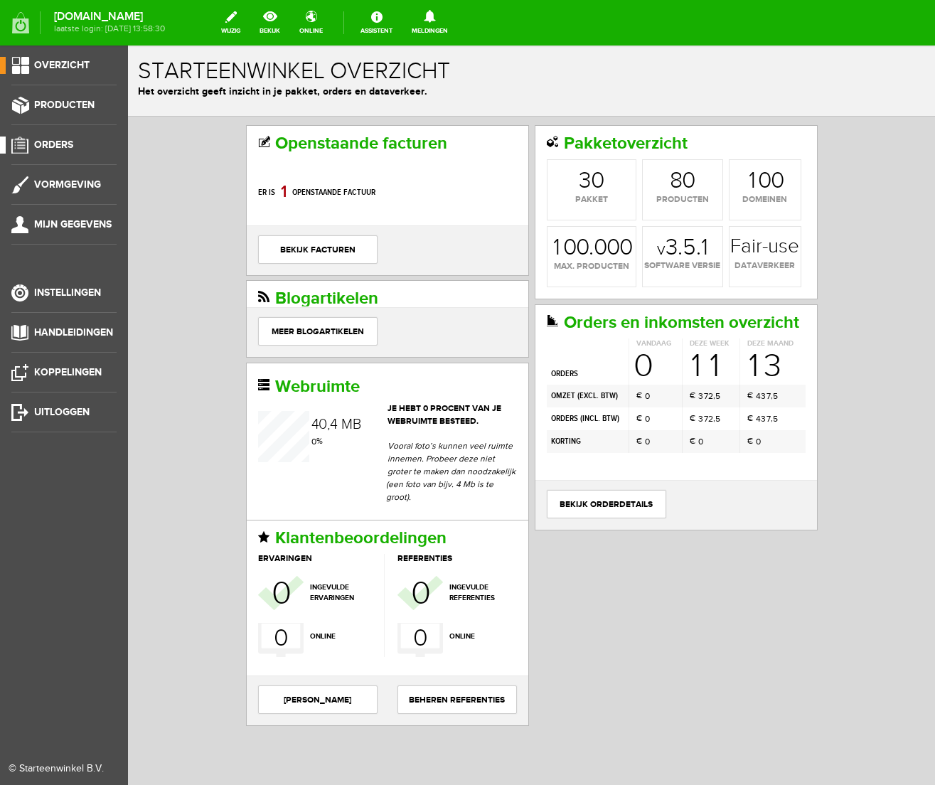
click at [60, 147] on span "Orders" at bounding box center [53, 145] width 39 height 12
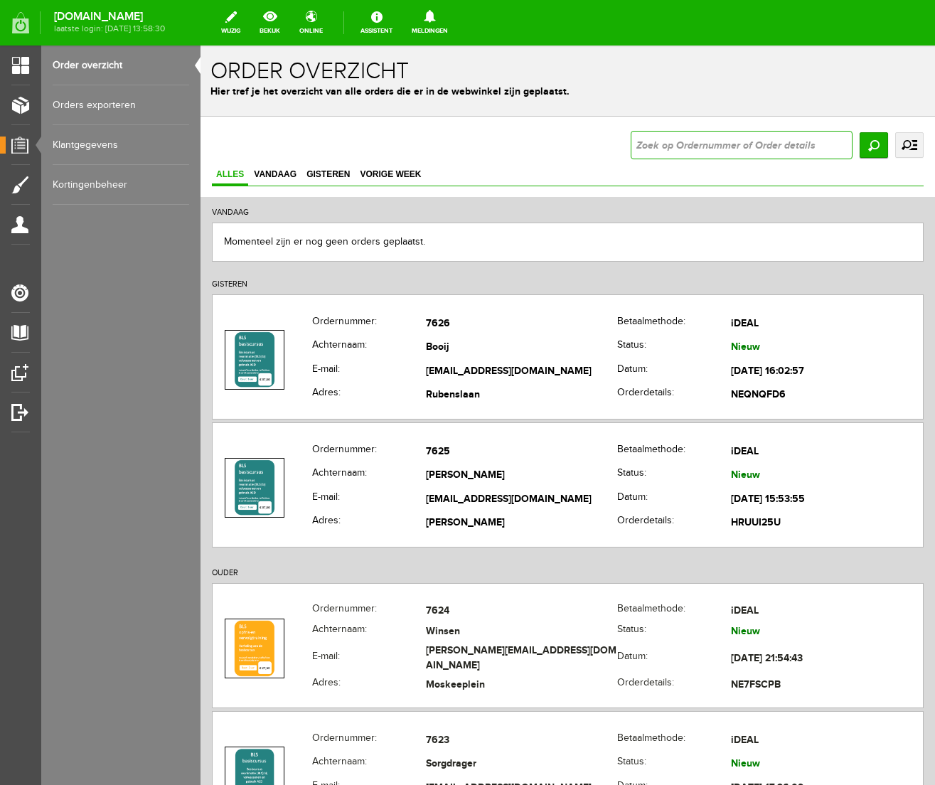
click at [679, 142] on input "text" at bounding box center [742, 145] width 222 height 28
type input "7387"
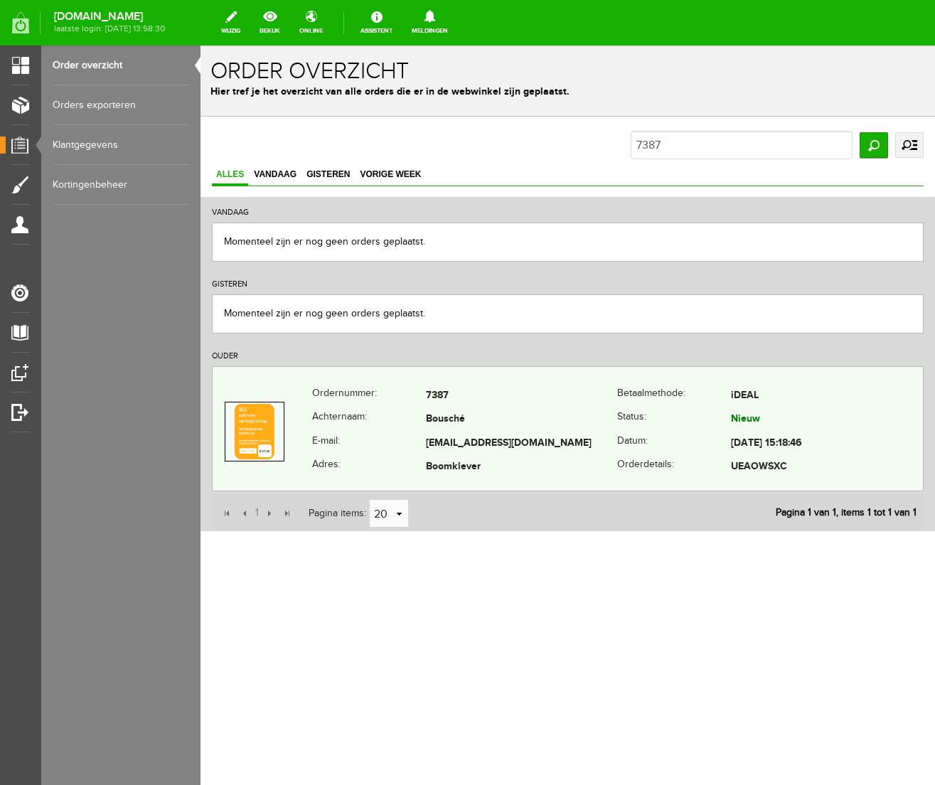
click at [570, 425] on td "Bousché" at bounding box center [522, 420] width 192 height 24
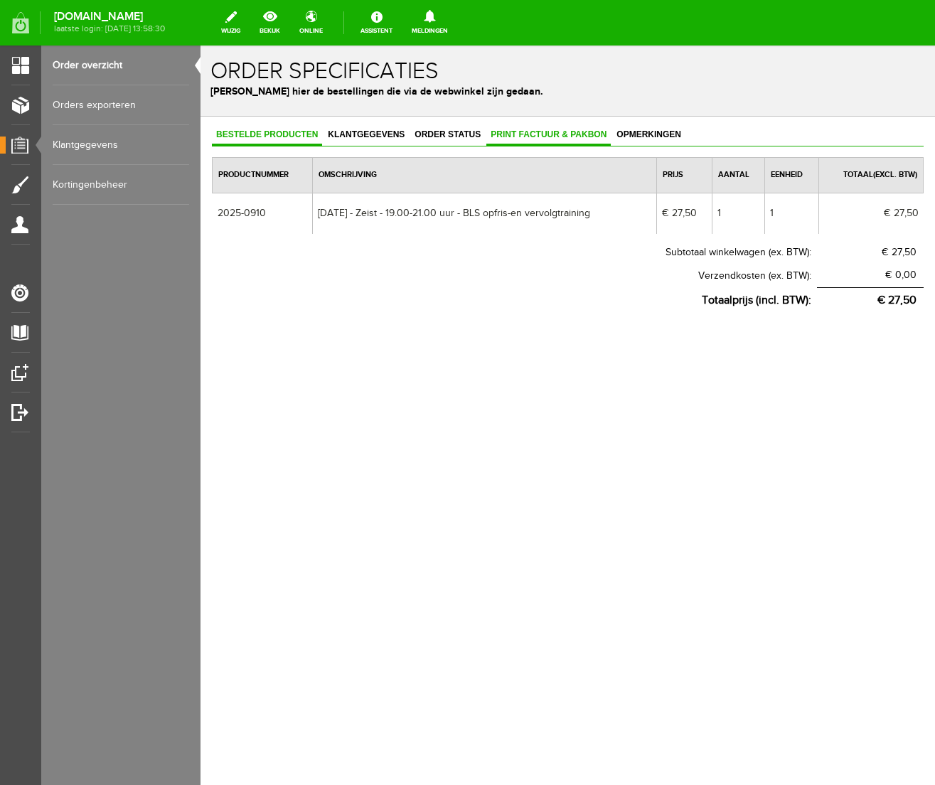
click at [562, 137] on span "Print factuur & pakbon" at bounding box center [549, 134] width 124 height 10
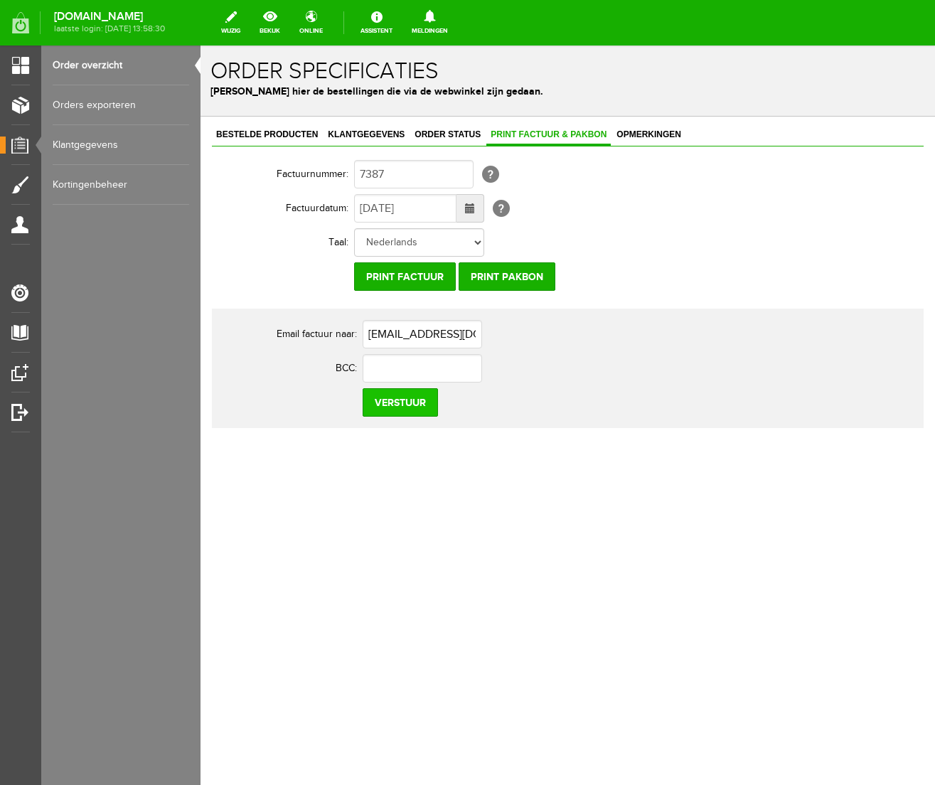
click at [406, 402] on input "Verstuur" at bounding box center [400, 402] width 75 height 28
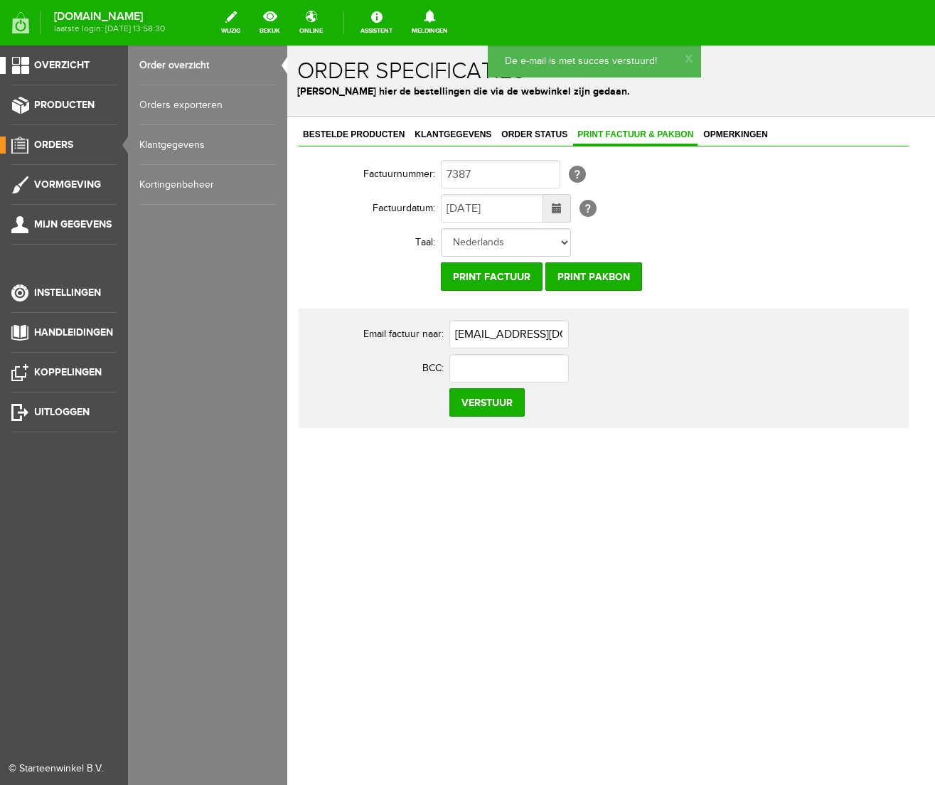
click at [59, 66] on span "Overzicht" at bounding box center [61, 65] width 55 height 12
